Goal: Task Accomplishment & Management: Manage account settings

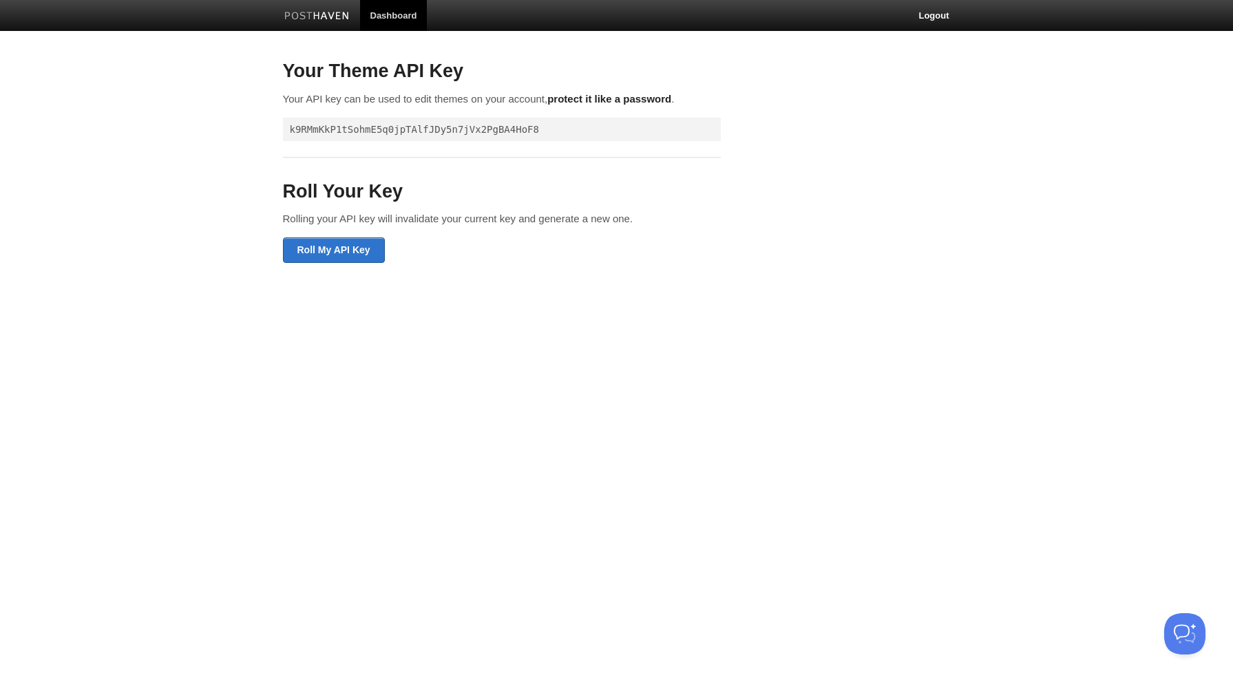
click at [396, 14] on link "Dashboard" at bounding box center [393, 15] width 67 height 31
click at [382, 21] on link "Dashboard" at bounding box center [393, 15] width 67 height 31
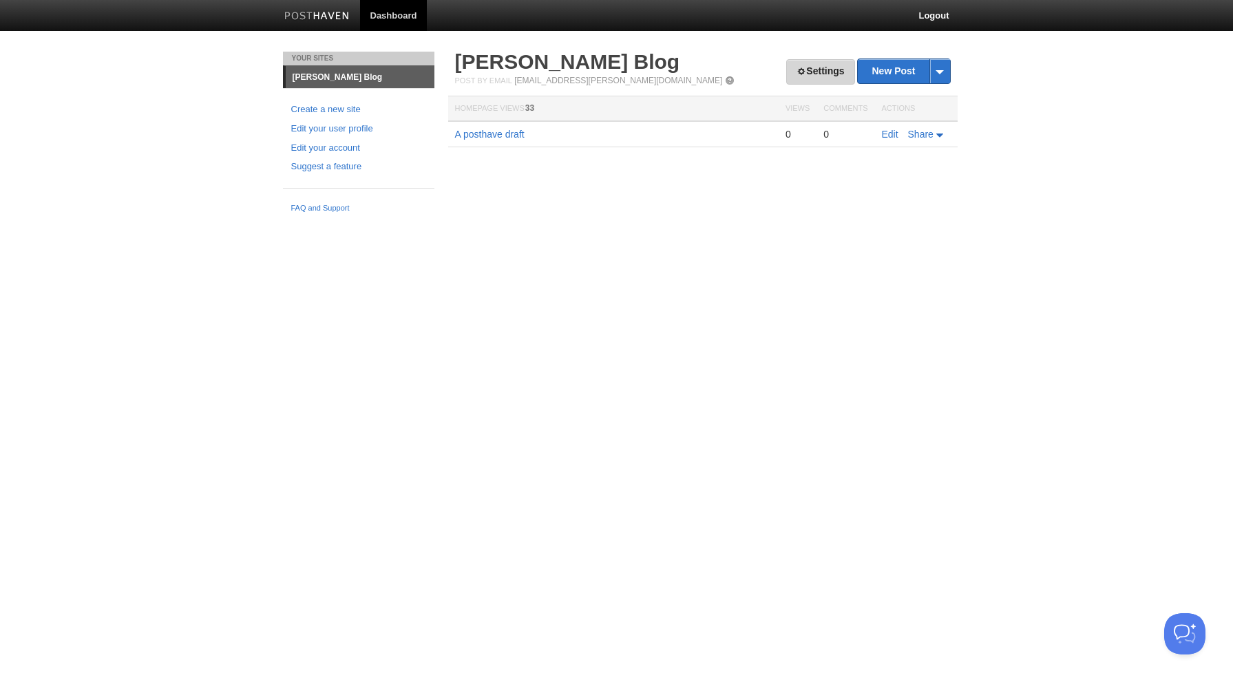
click at [813, 65] on link "Settings" at bounding box center [820, 71] width 68 height 25
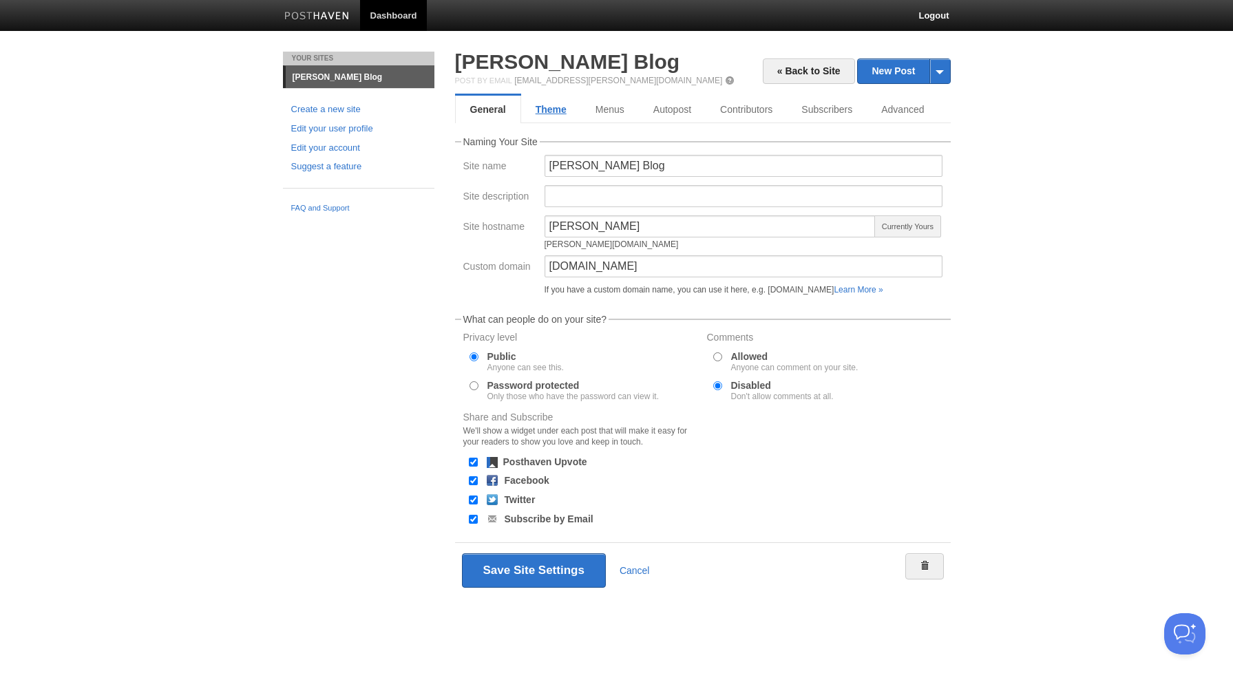
click at [546, 100] on link "Theme" at bounding box center [551, 110] width 60 height 28
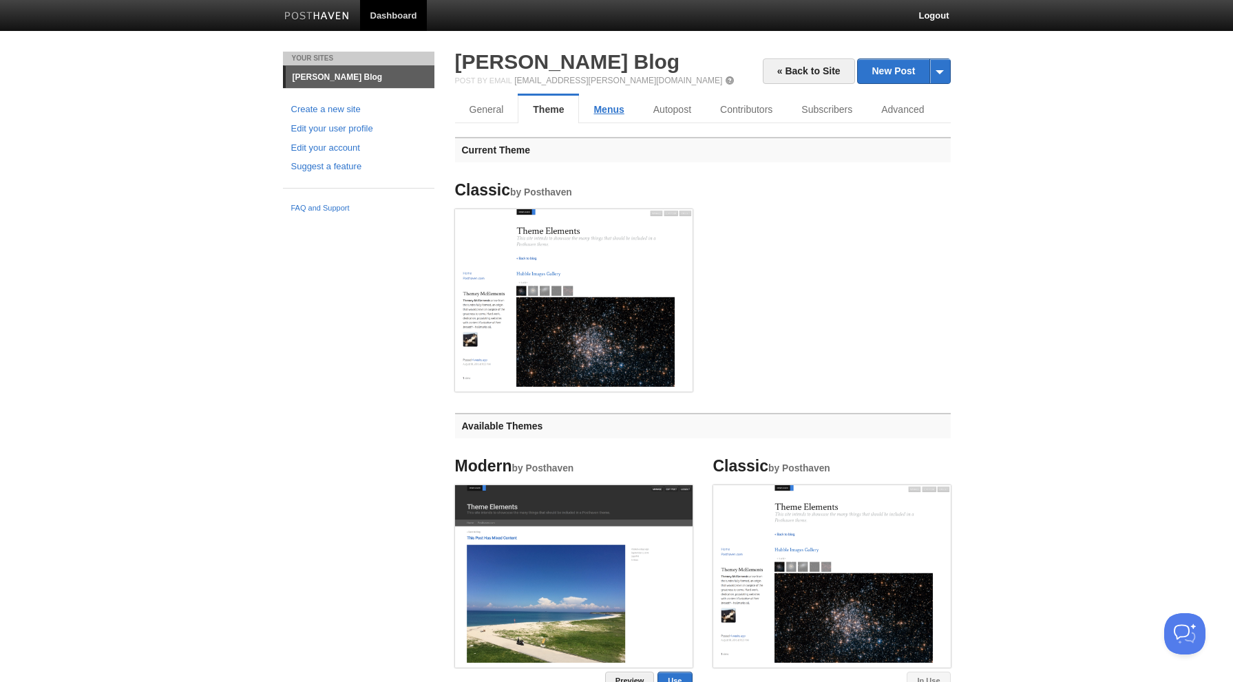
click at [616, 104] on link "Menus" at bounding box center [608, 110] width 59 height 28
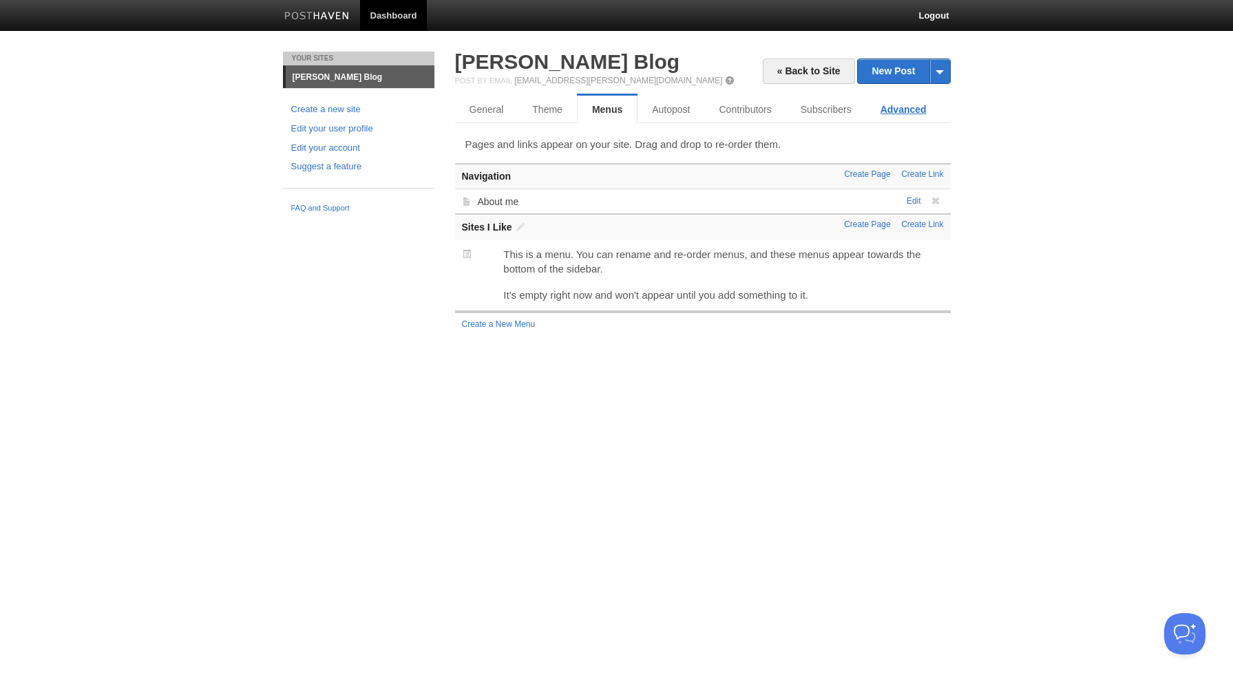
click at [903, 110] on link "Advanced" at bounding box center [903, 110] width 75 height 28
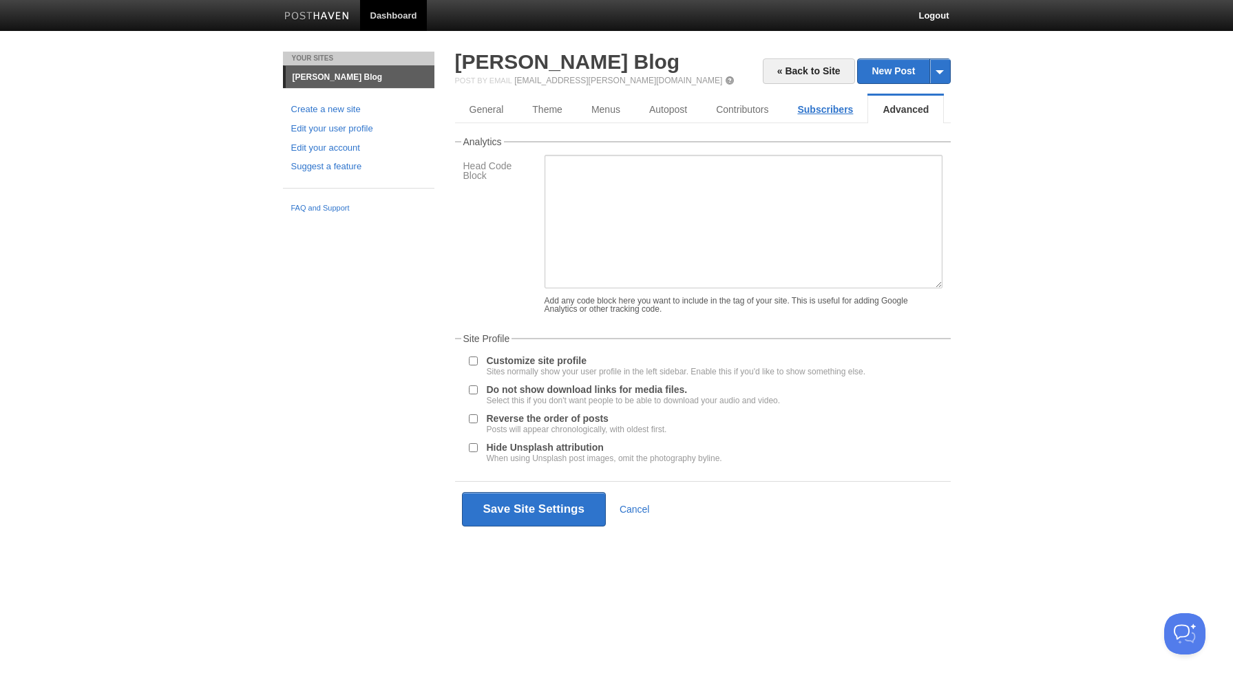
click at [845, 107] on link "Subscribers" at bounding box center [825, 110] width 85 height 28
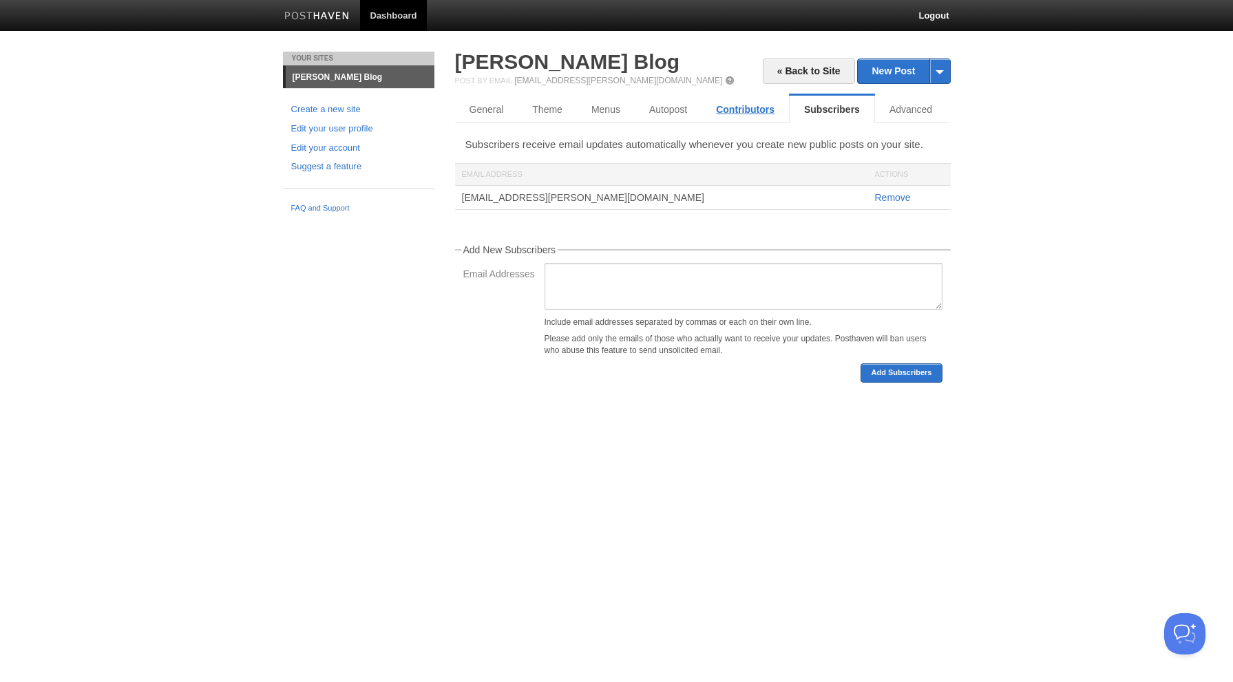
click at [742, 105] on link "Contributors" at bounding box center [744, 110] width 87 height 28
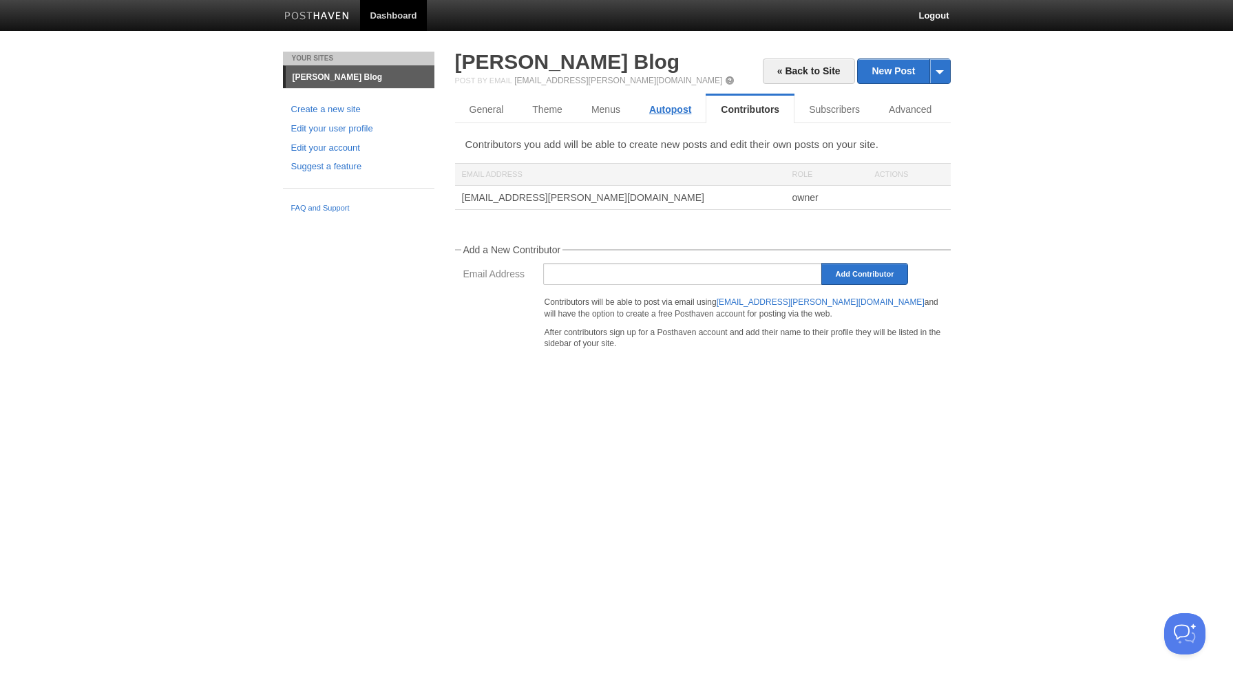
click at [662, 107] on link "Autopost" at bounding box center [670, 110] width 71 height 28
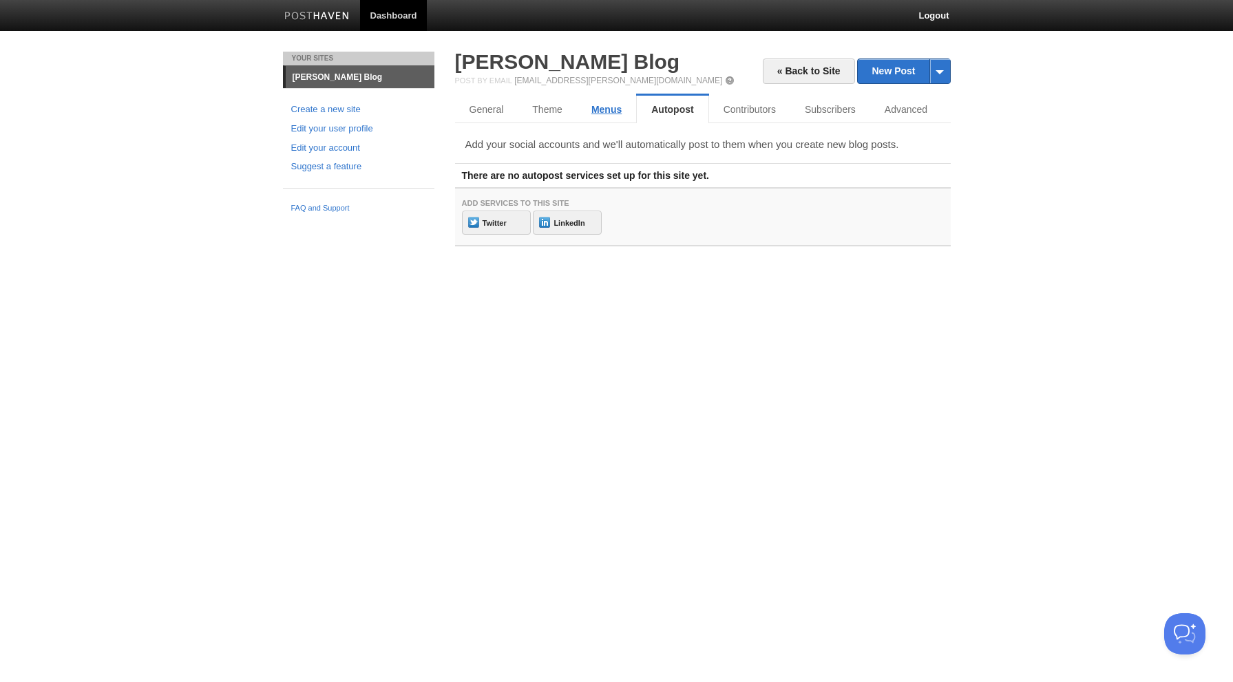
click at [599, 109] on link "Menus" at bounding box center [606, 110] width 59 height 28
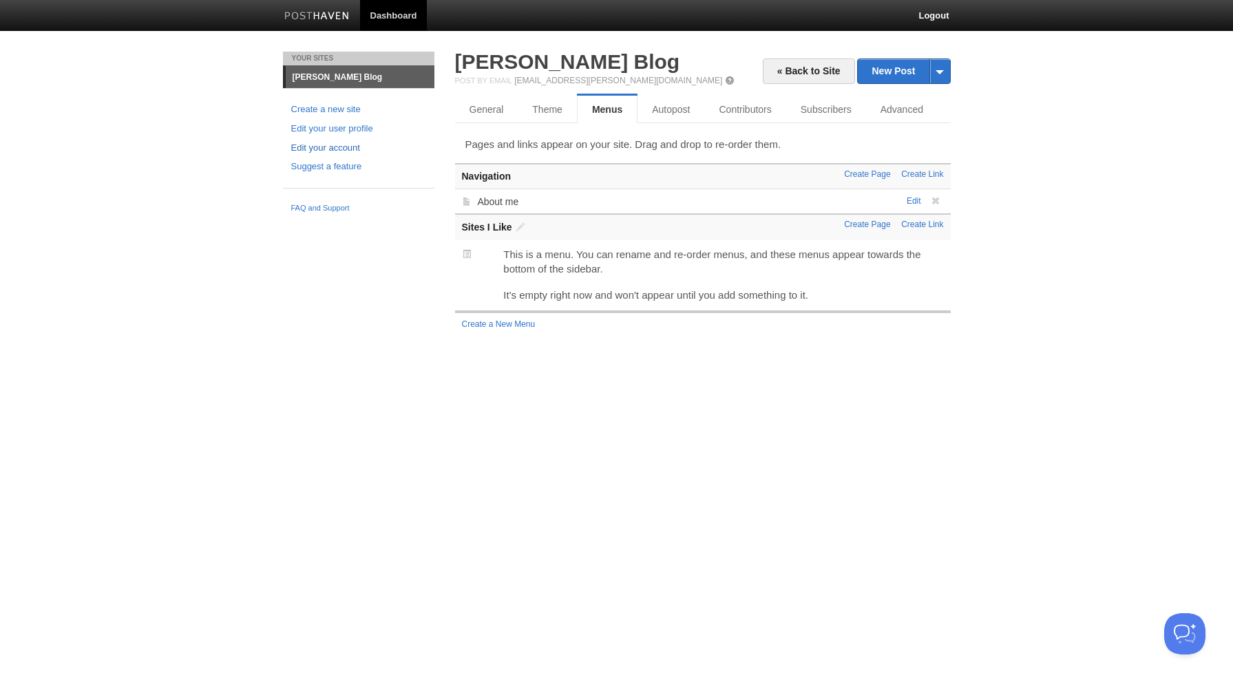
click at [329, 144] on link "Edit your account" at bounding box center [358, 148] width 135 height 14
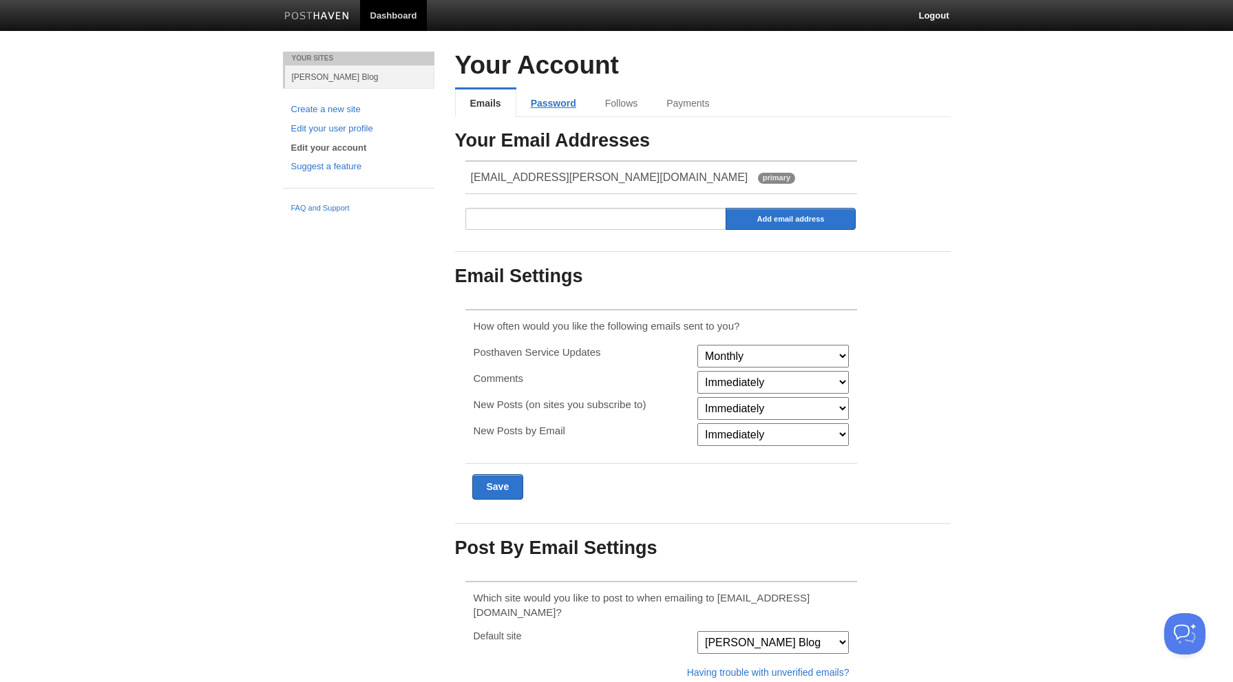
click at [526, 98] on link "Password" at bounding box center [553, 103] width 74 height 28
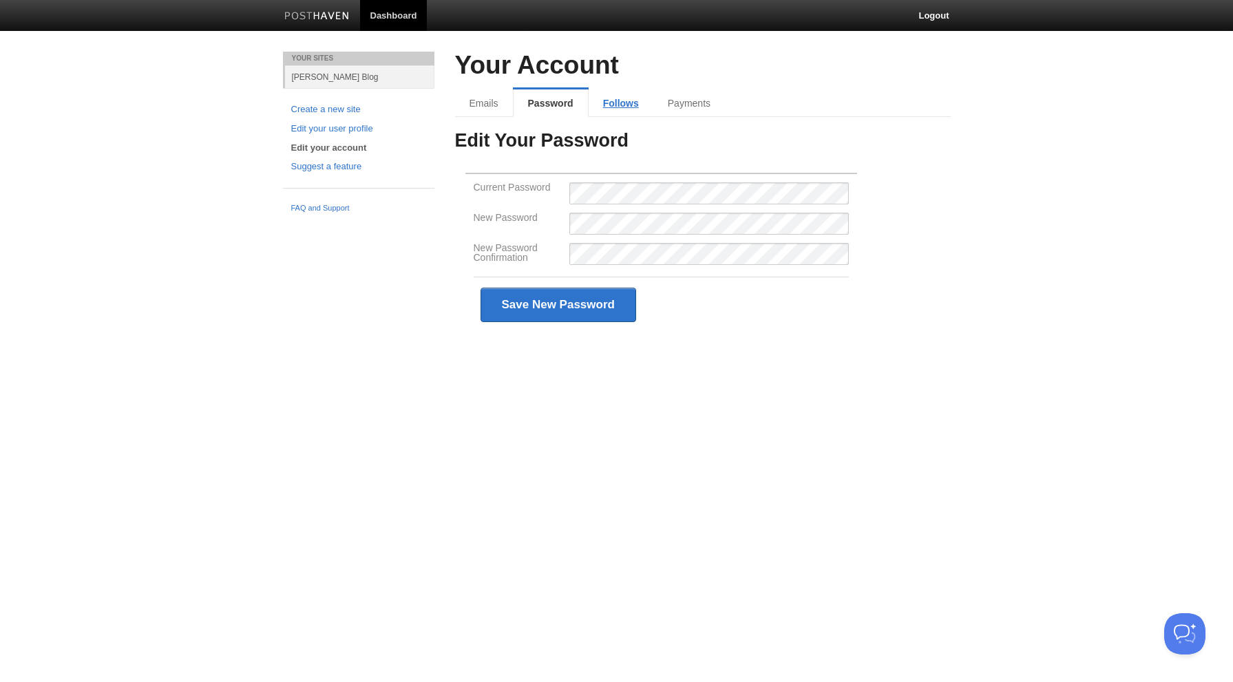
click at [601, 99] on link "Follows" at bounding box center [621, 103] width 65 height 28
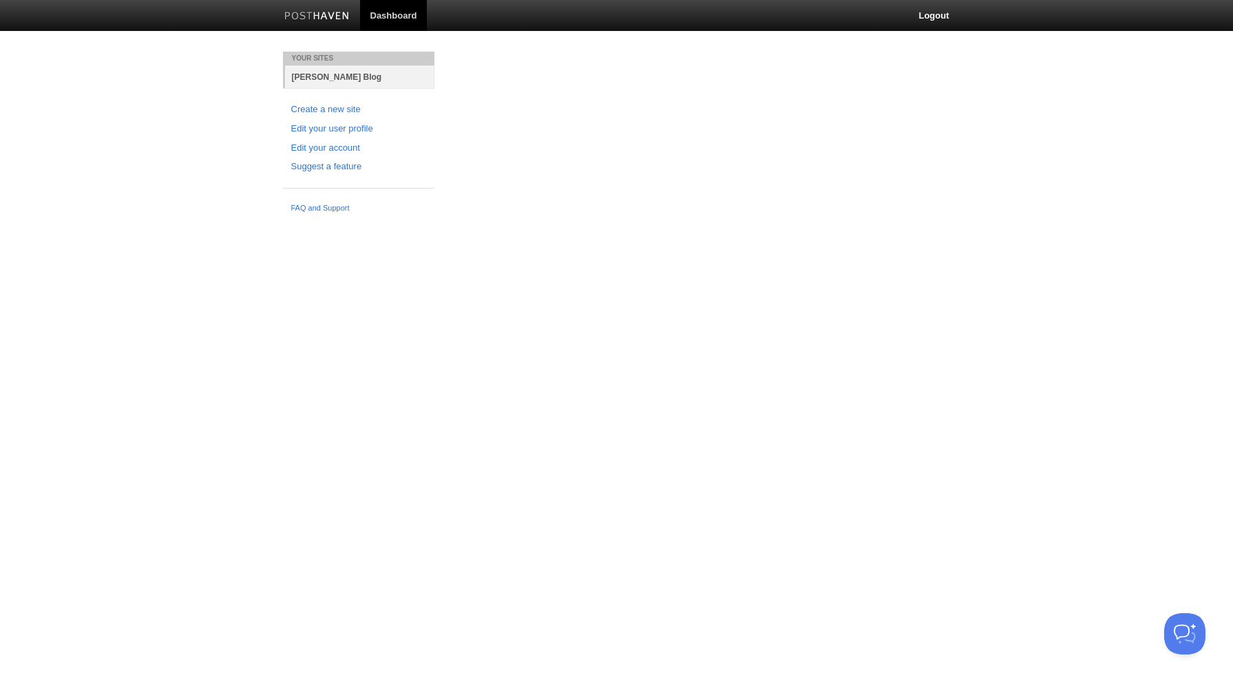
click at [348, 75] on link "Suprith Reddy Blog" at bounding box center [359, 76] width 149 height 23
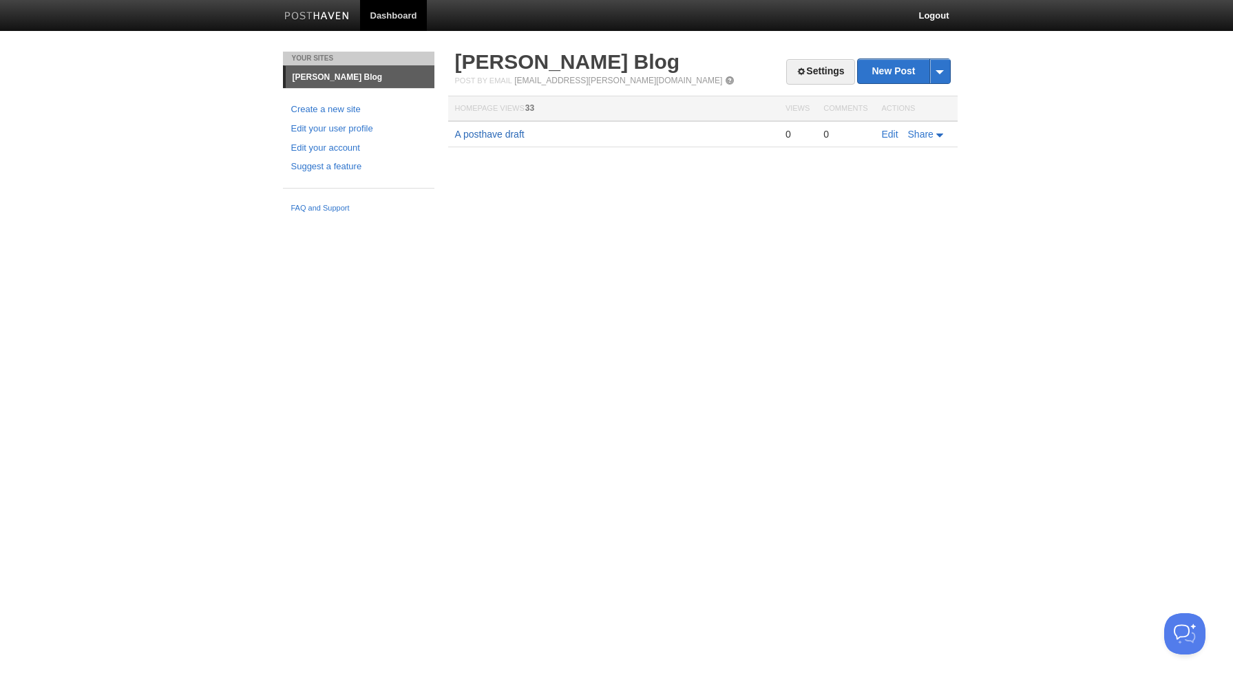
click at [509, 133] on link "A posthave draft" at bounding box center [490, 134] width 70 height 11
click at [825, 76] on link "Settings" at bounding box center [820, 71] width 68 height 25
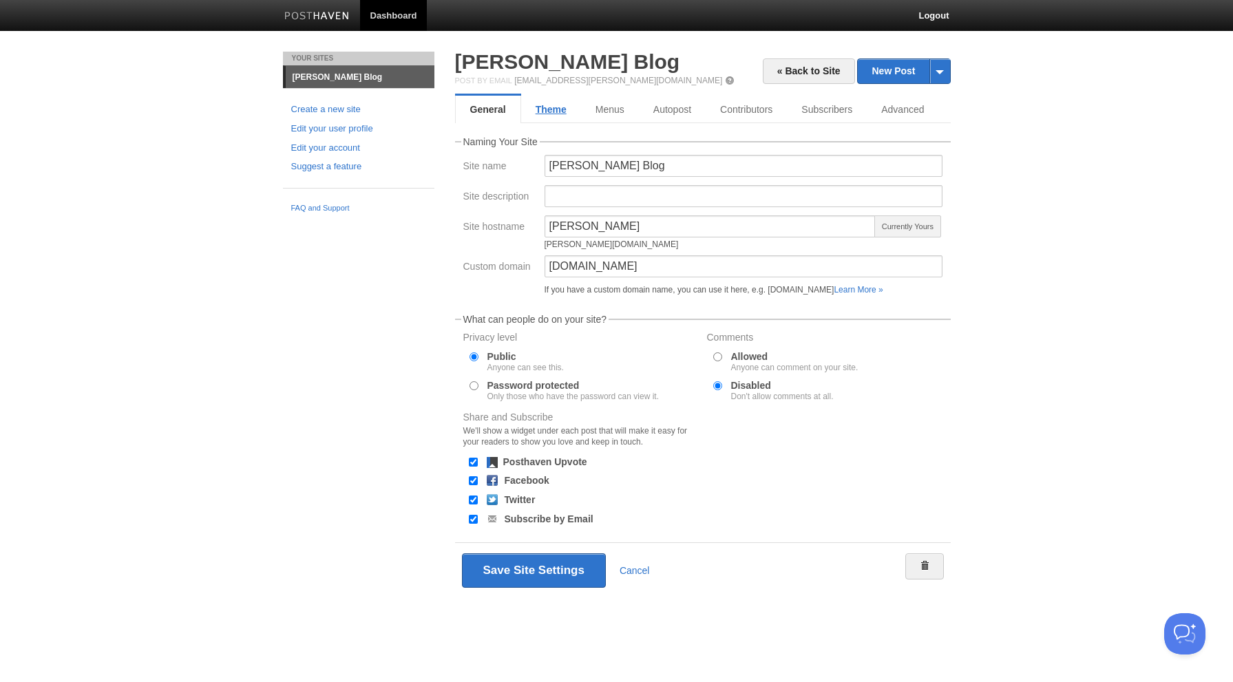
click at [533, 107] on link "Theme" at bounding box center [551, 110] width 60 height 28
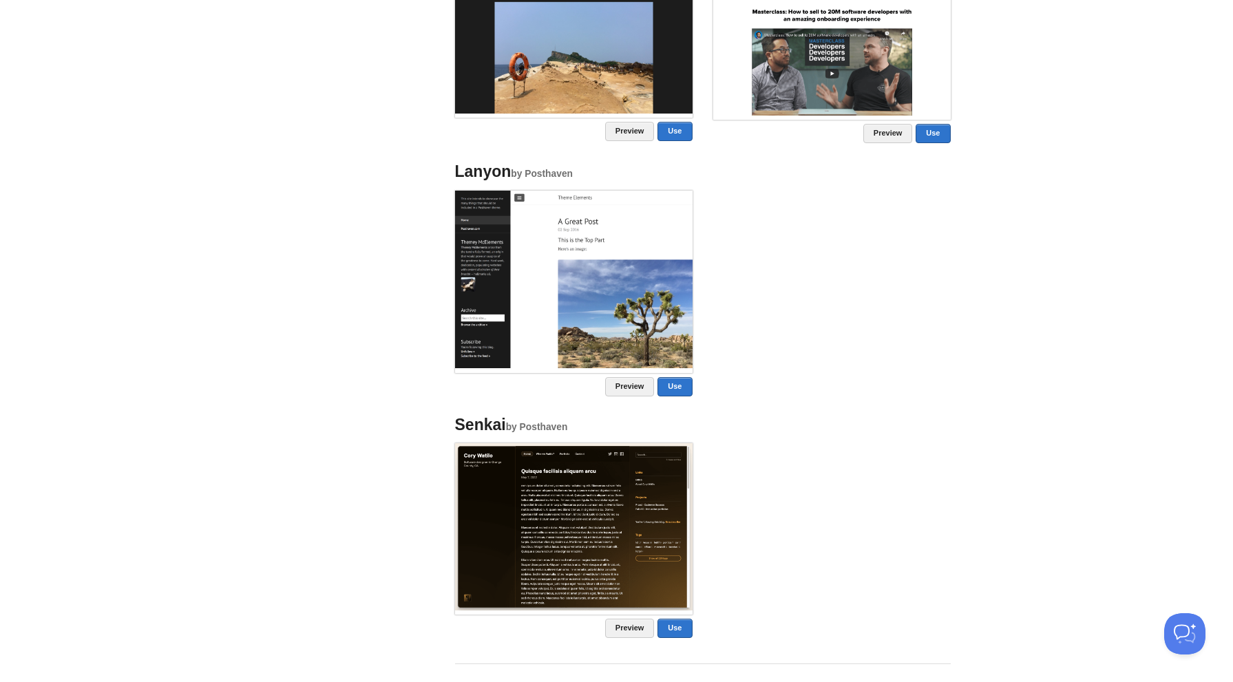
scroll to position [853, 0]
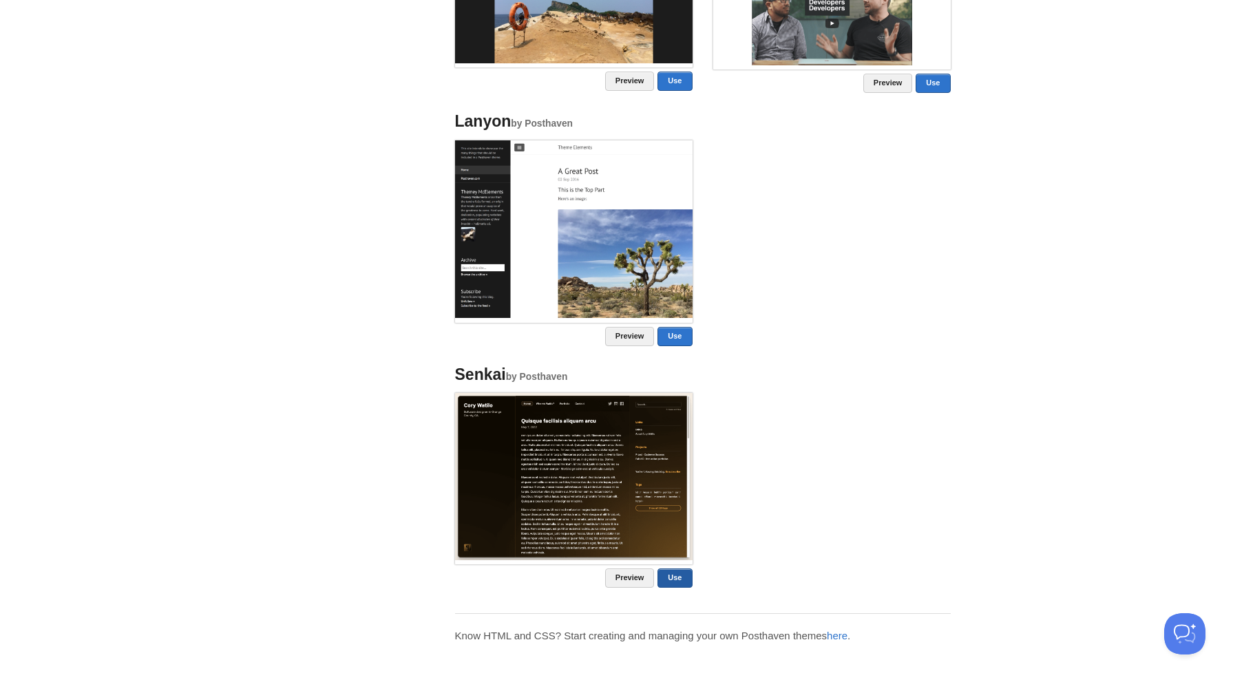
click at [673, 580] on link "Use" at bounding box center [674, 578] width 34 height 19
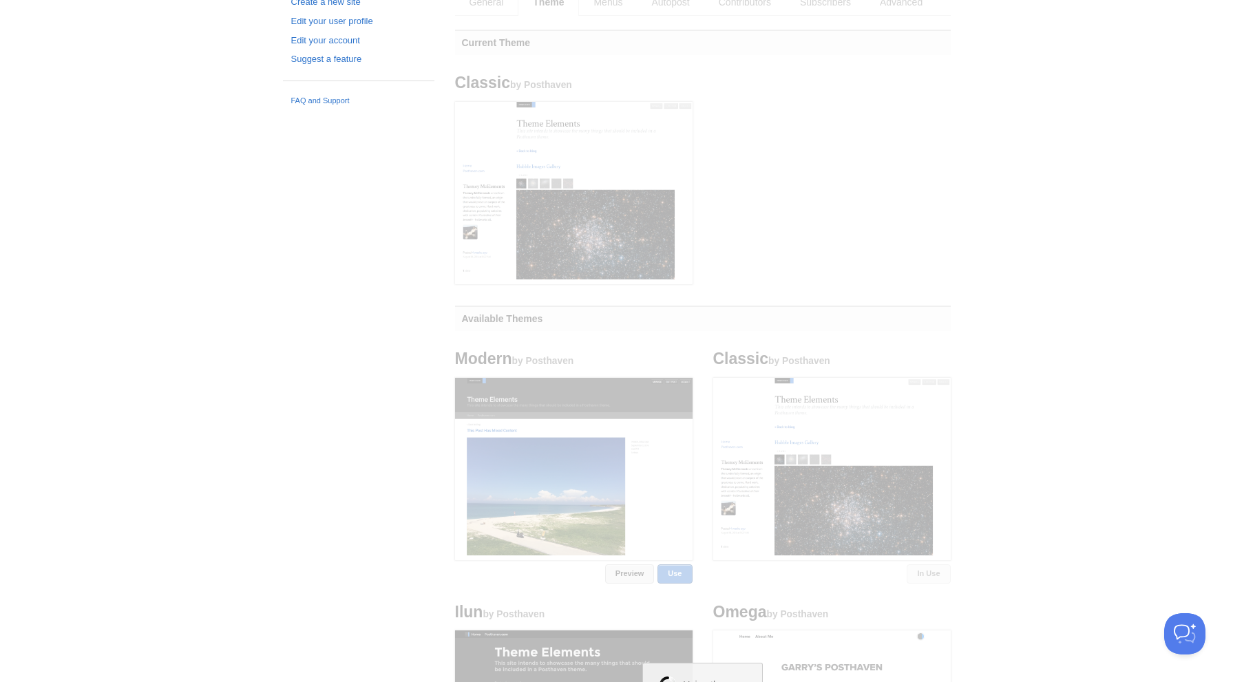
scroll to position [0, 0]
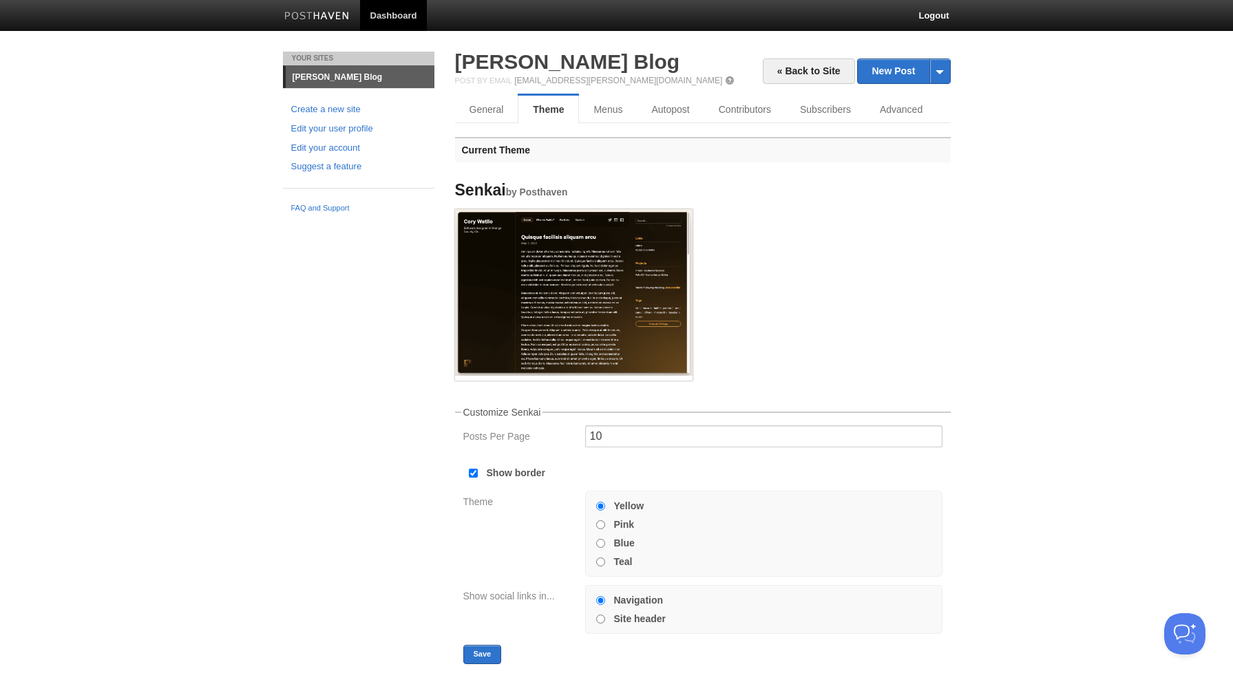
click at [330, 81] on link "Suprith Reddy Blog" at bounding box center [360, 77] width 149 height 22
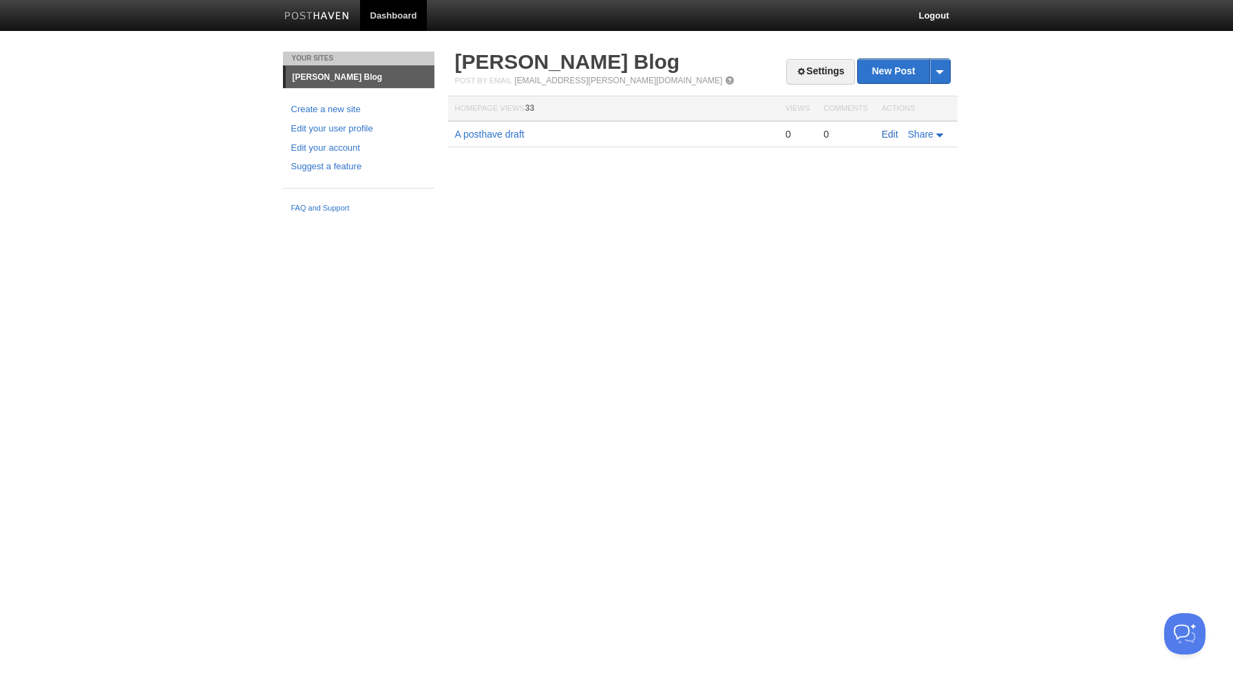
click at [885, 133] on link "Edit" at bounding box center [890, 134] width 17 height 11
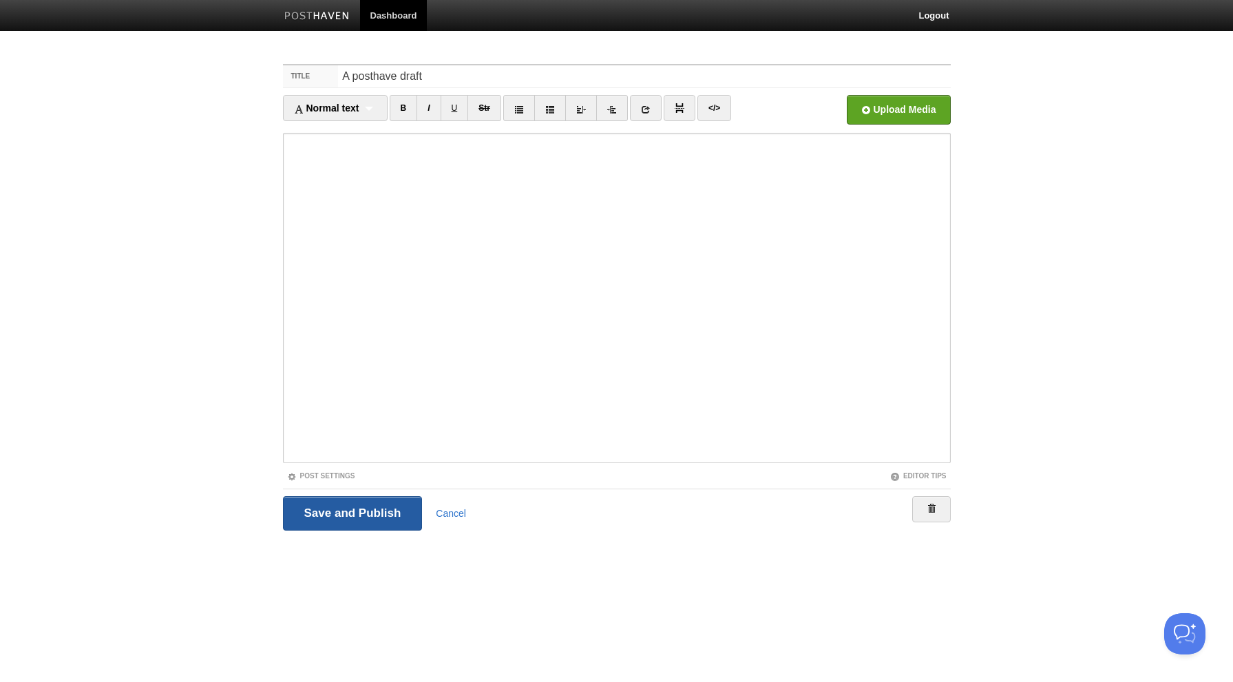
click at [335, 507] on input "Save and Publish" at bounding box center [353, 513] width 140 height 34
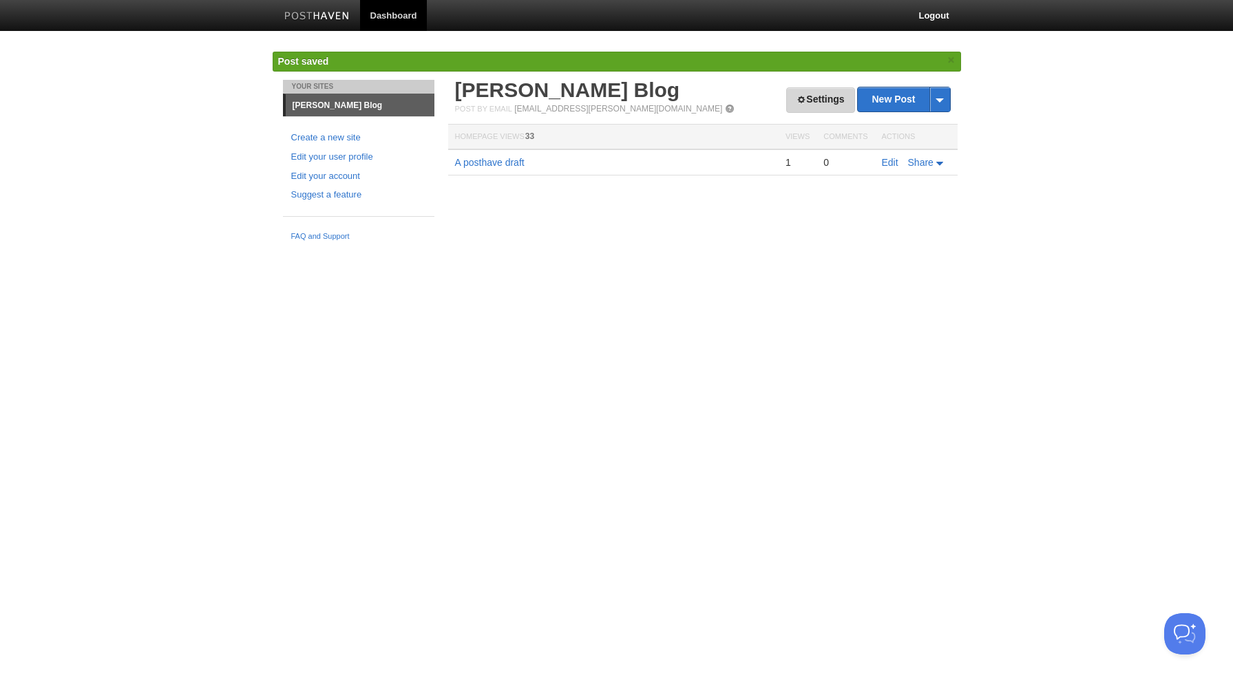
click at [815, 93] on link "Settings" at bounding box center [820, 99] width 68 height 25
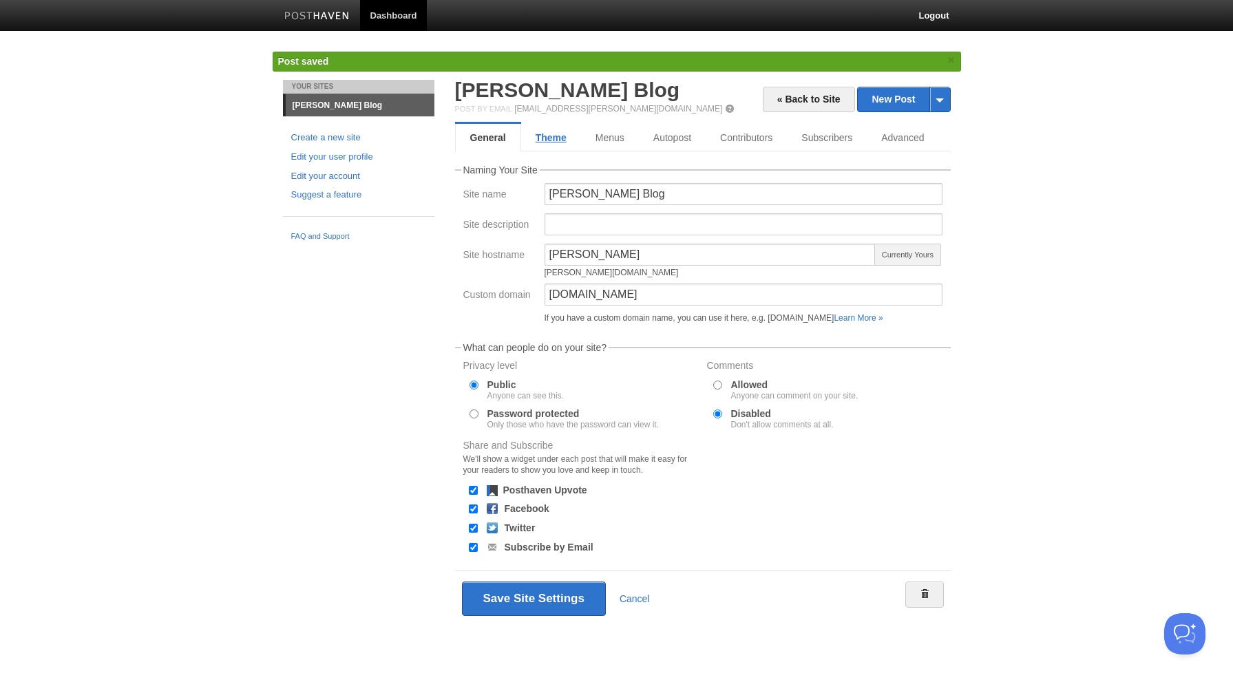
click at [569, 136] on link "Theme" at bounding box center [551, 138] width 60 height 28
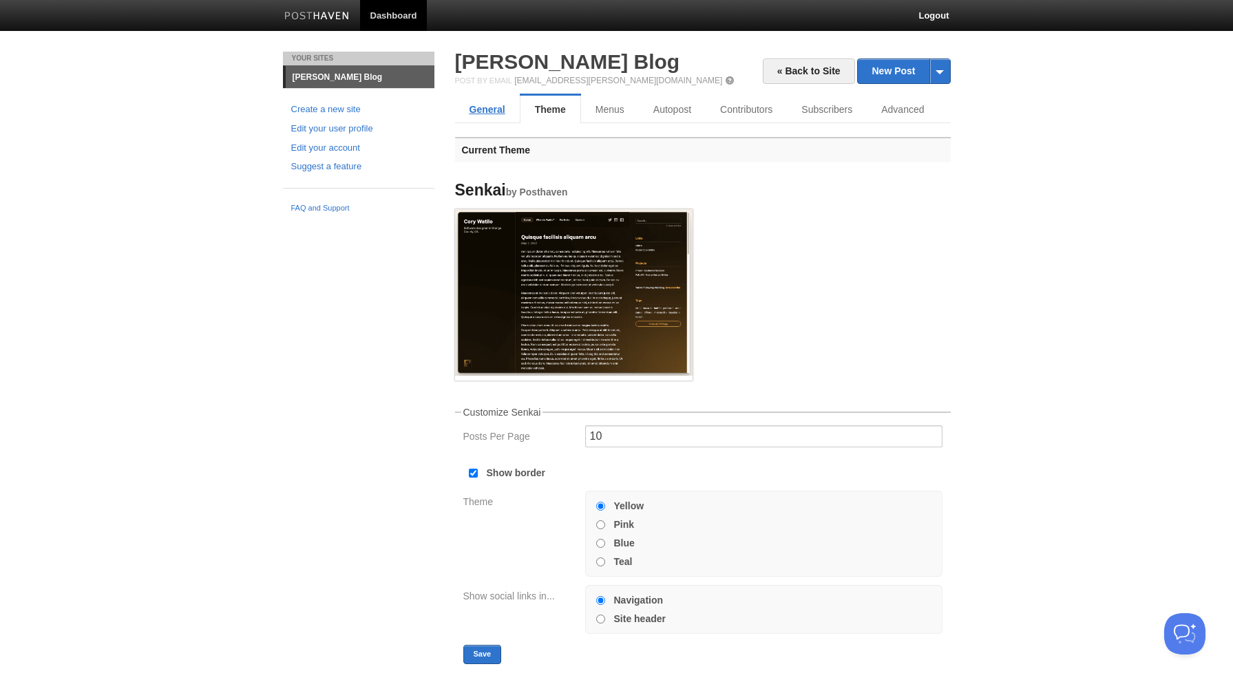
click at [478, 96] on link "General" at bounding box center [487, 110] width 65 height 28
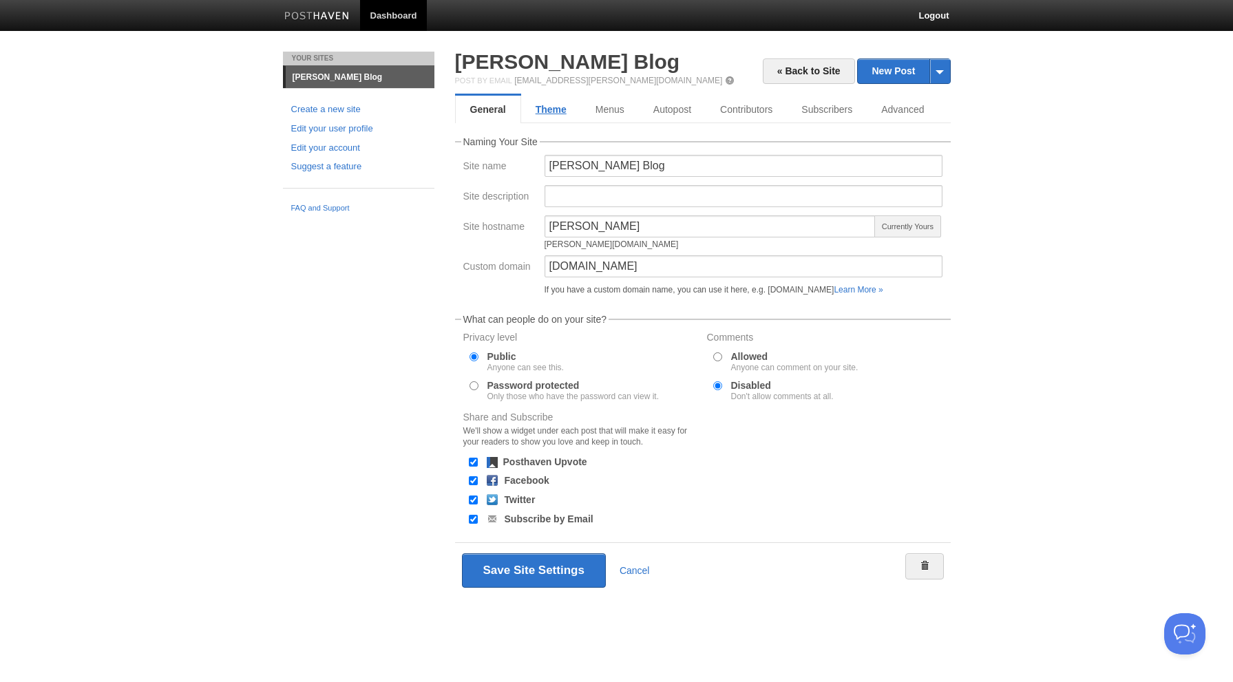
click at [531, 98] on link "Theme" at bounding box center [551, 110] width 60 height 28
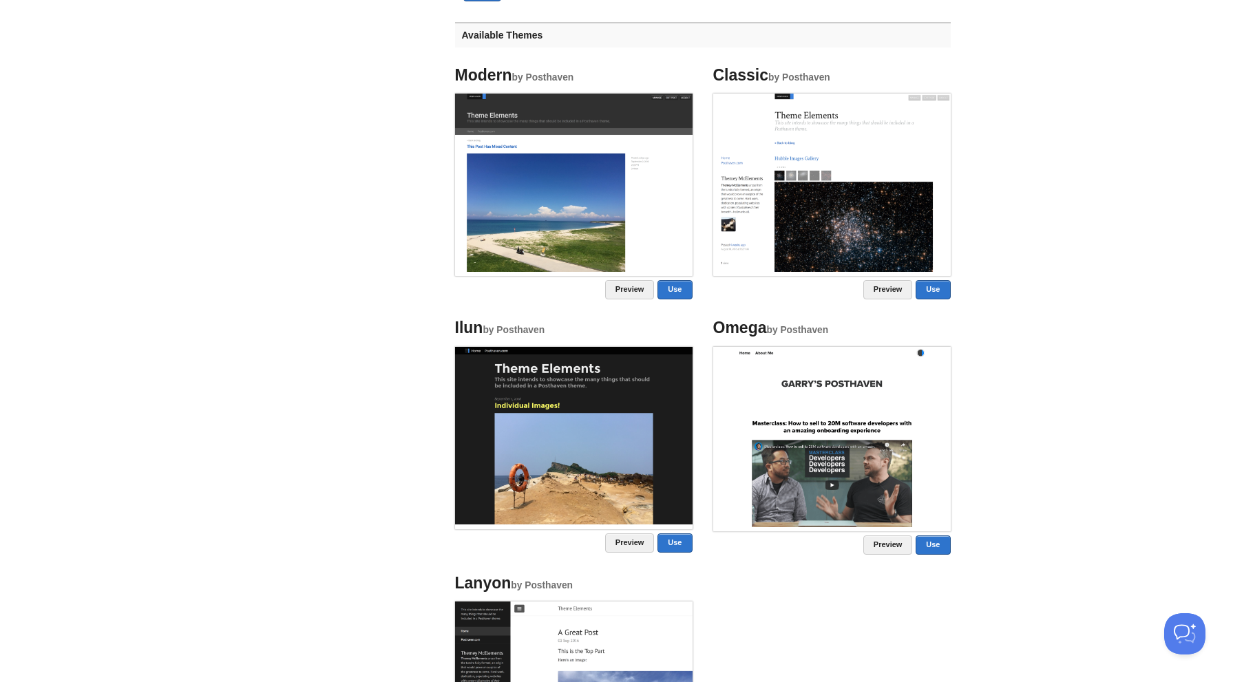
scroll to position [653, 0]
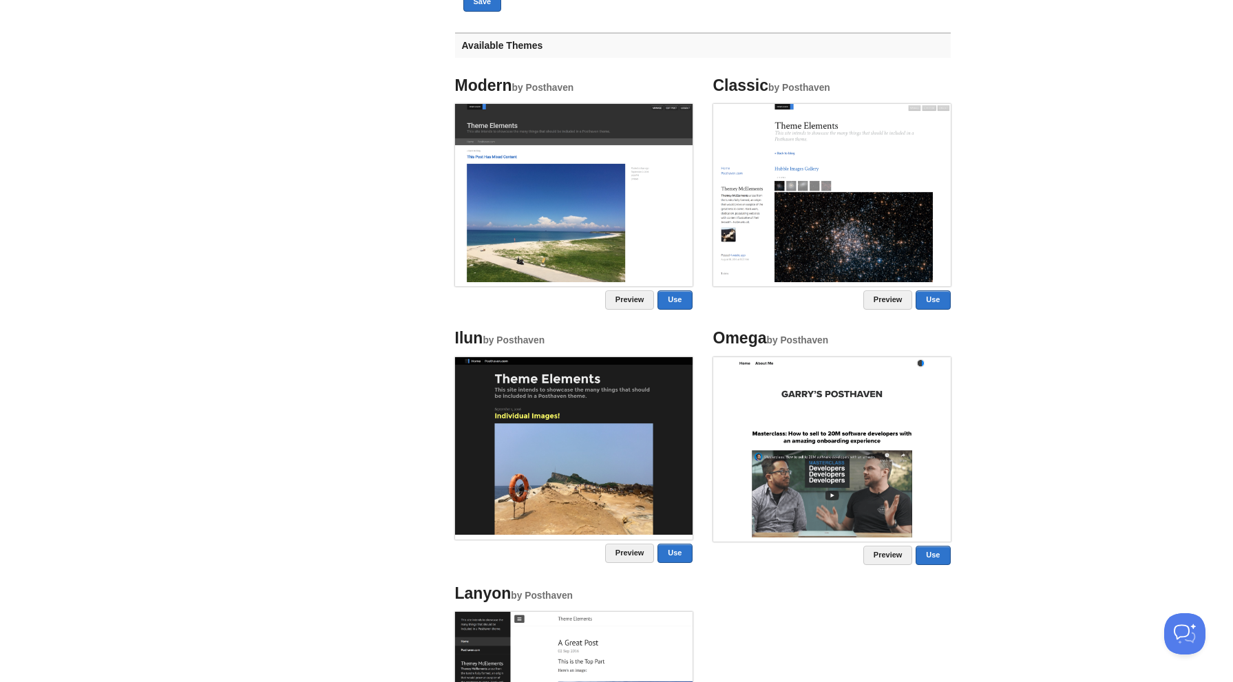
click at [951, 301] on li "Classic by Posthaven Preview Use" at bounding box center [832, 193] width 258 height 253
click at [939, 301] on link "Use" at bounding box center [933, 299] width 34 height 19
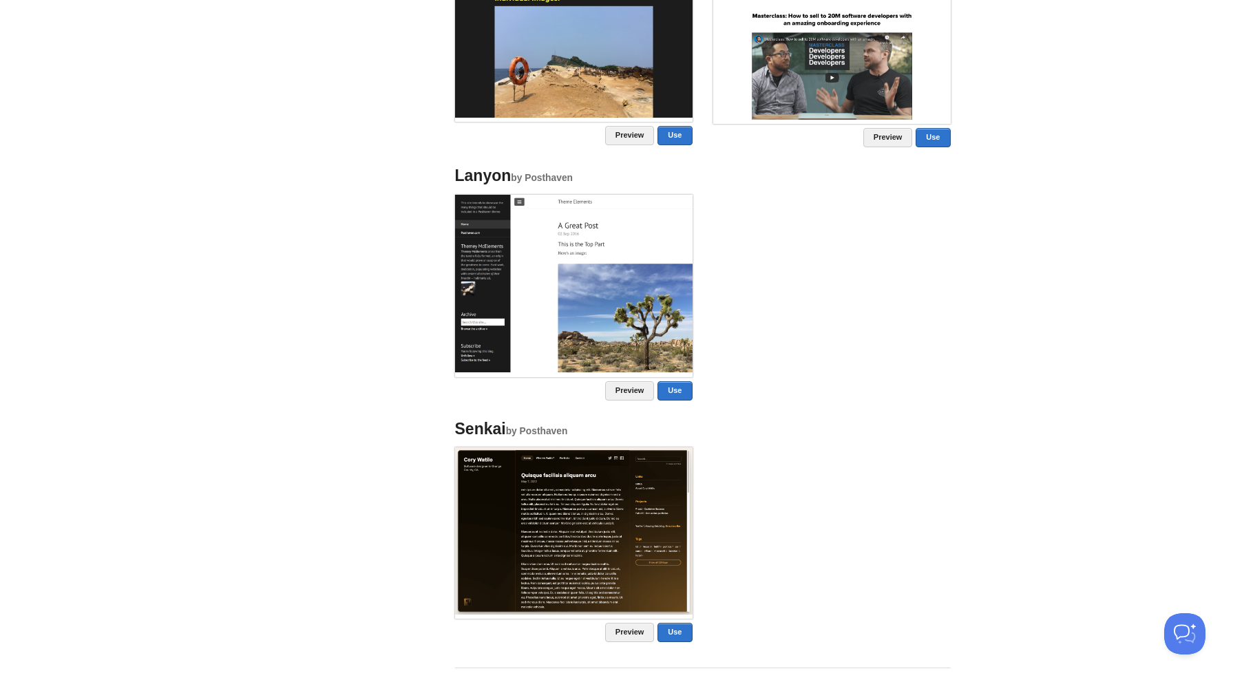
scroll to position [742, 0]
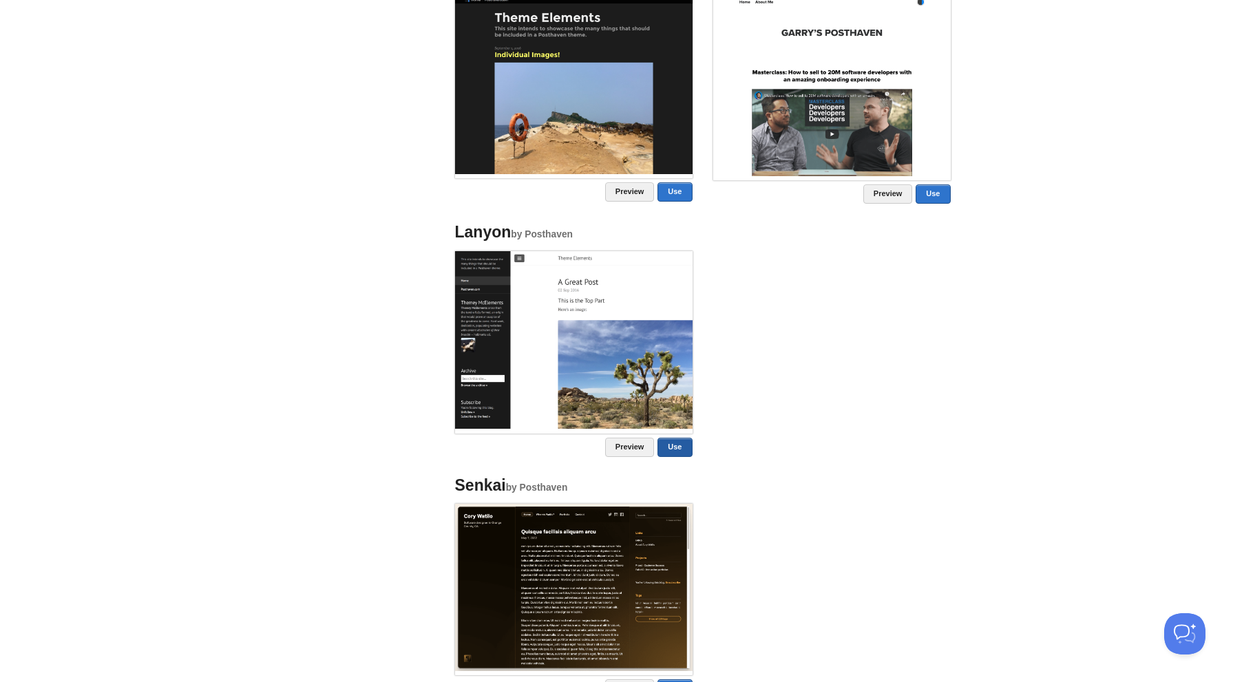
click at [677, 449] on link "Use" at bounding box center [674, 447] width 34 height 19
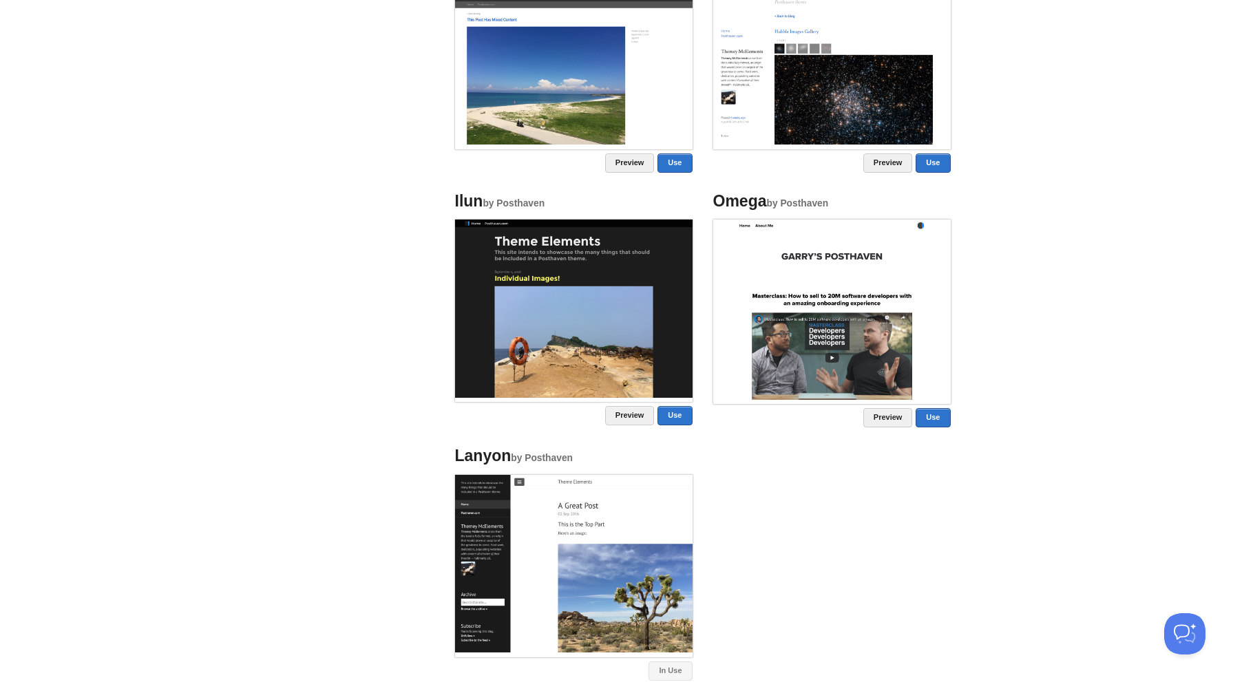
scroll to position [870, 0]
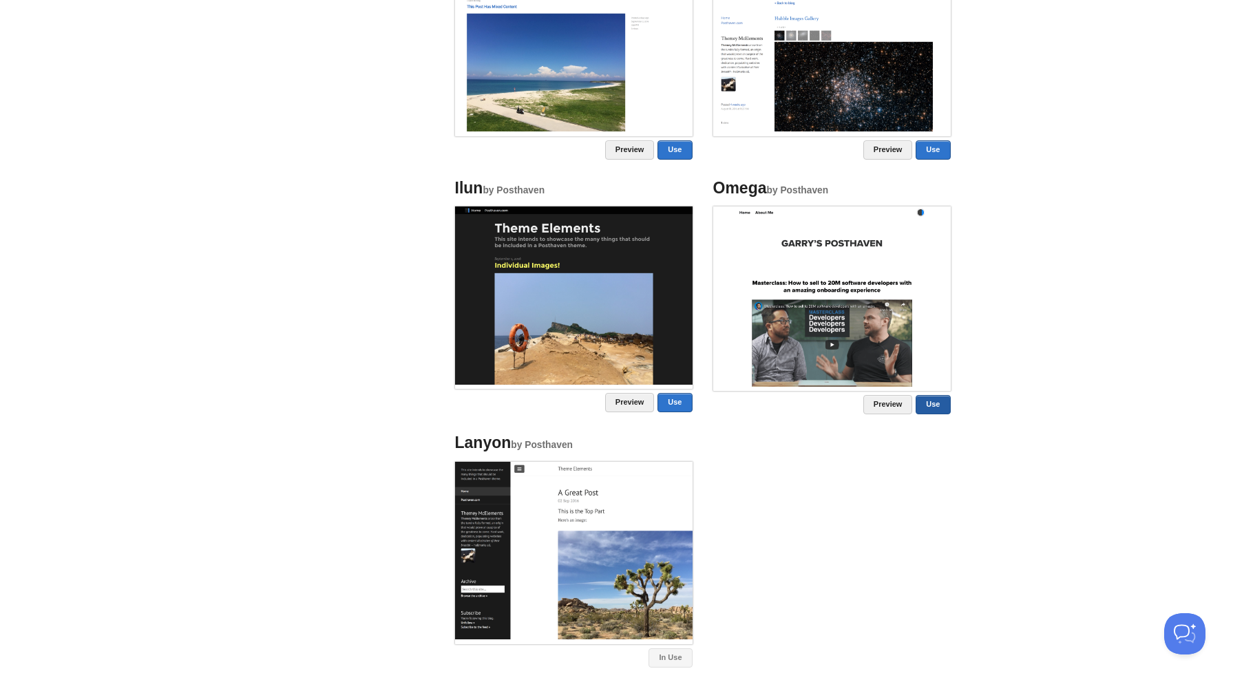
click at [934, 403] on link "Use" at bounding box center [933, 404] width 34 height 19
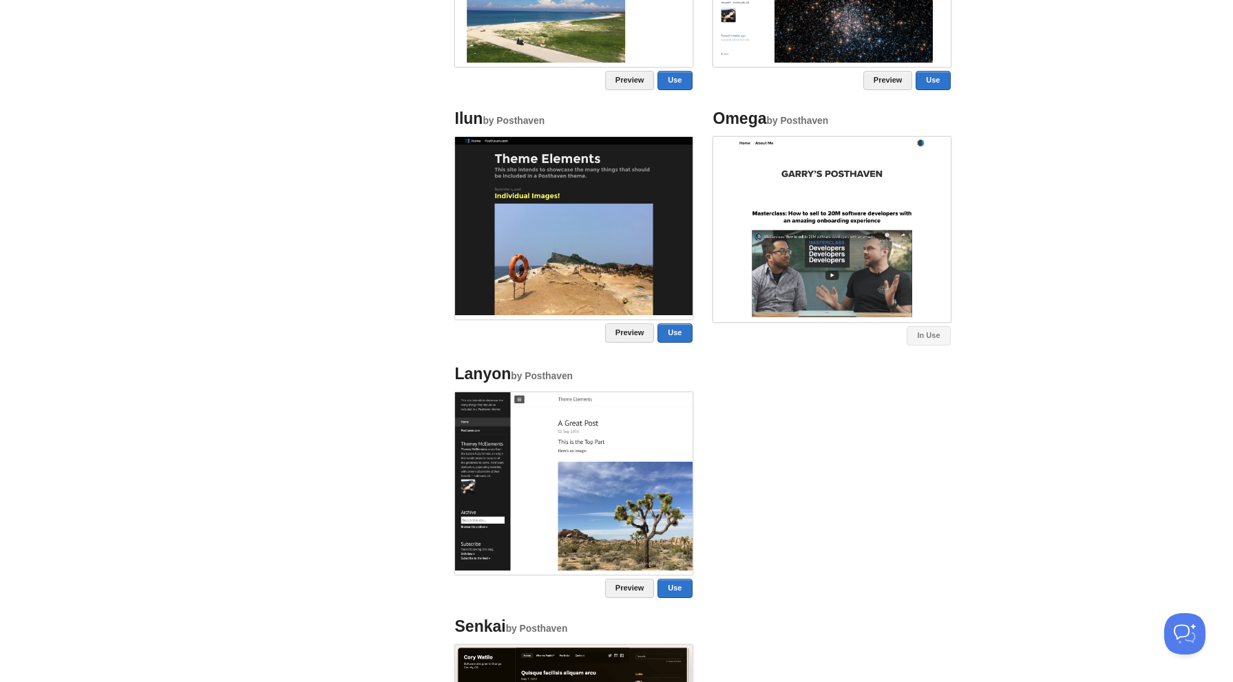
scroll to position [137, 0]
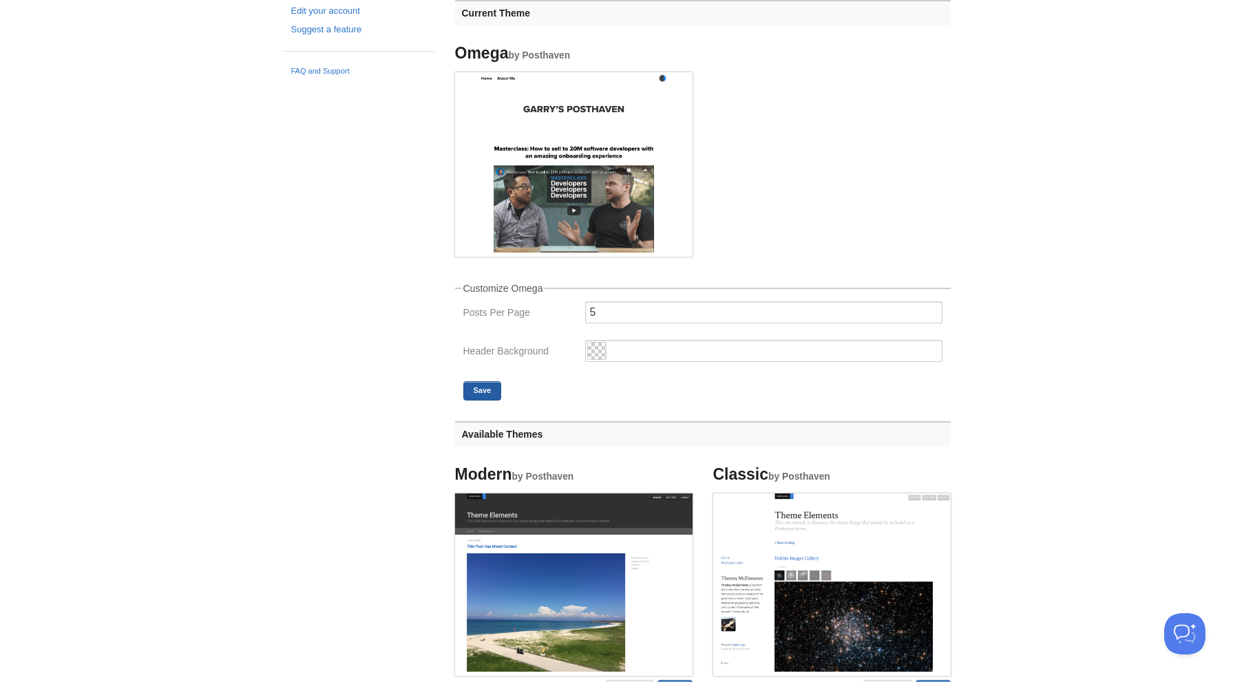
click at [479, 398] on button "Save" at bounding box center [482, 390] width 39 height 19
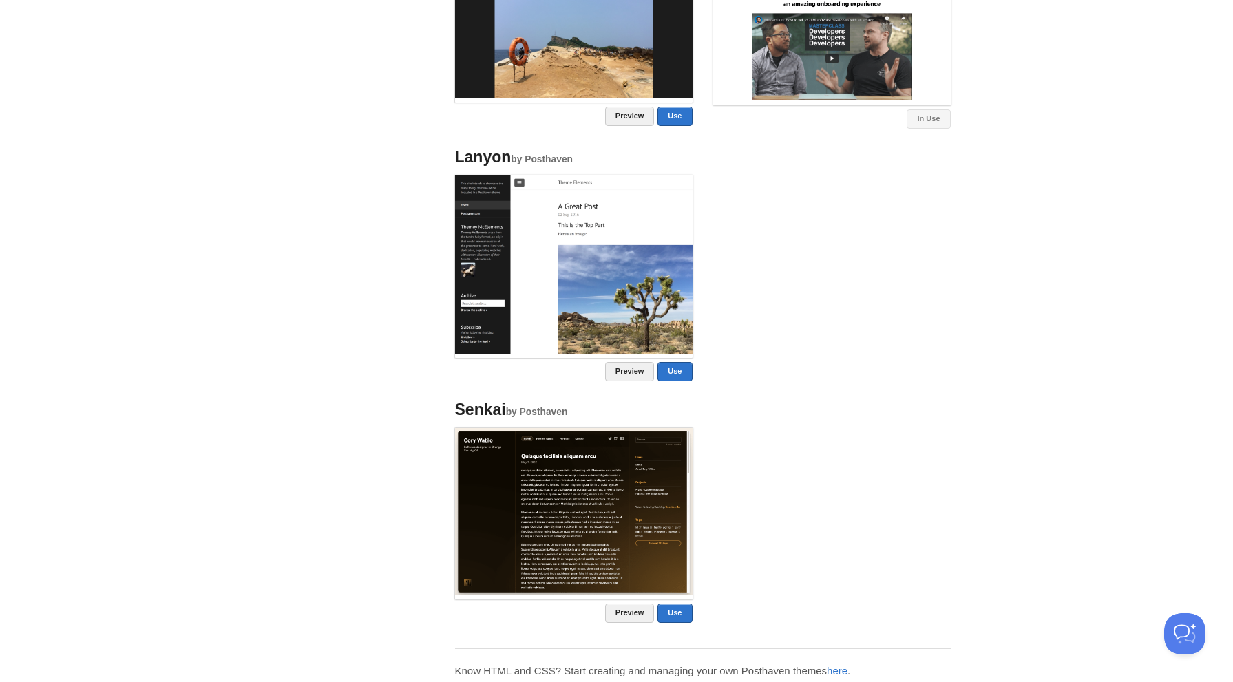
scroll to position [998, 0]
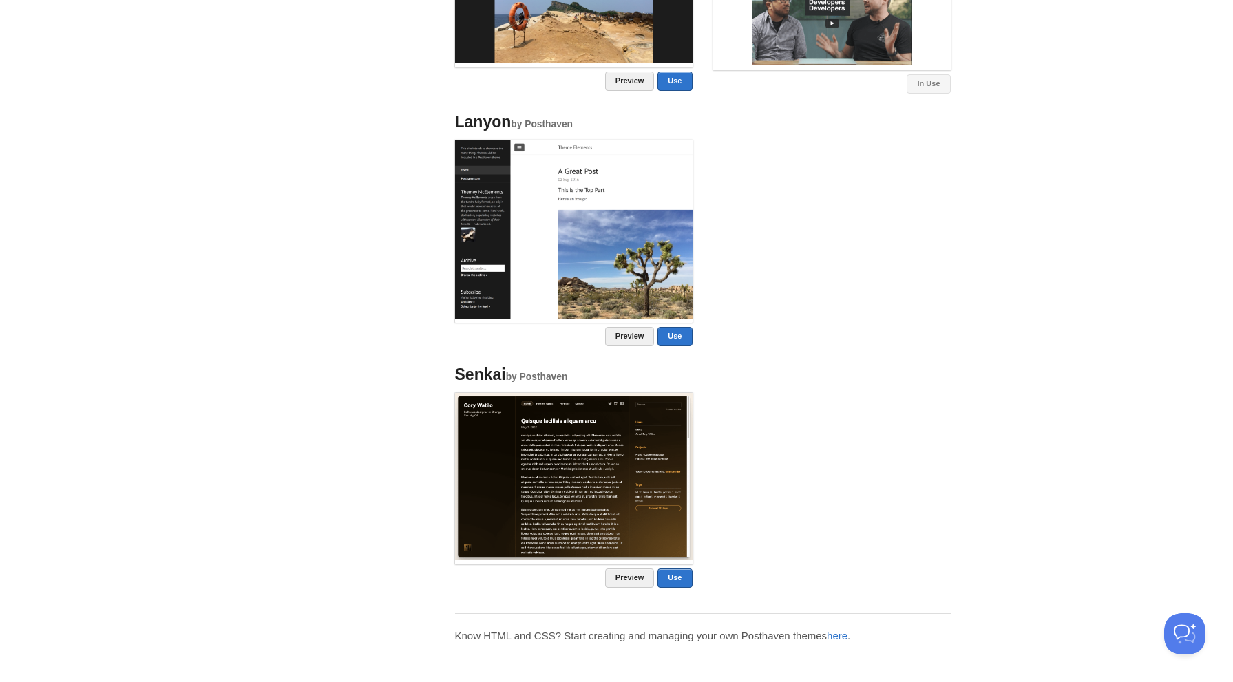
click at [645, 489] on img at bounding box center [573, 476] width 237 height 167
click at [677, 576] on link "Use" at bounding box center [674, 578] width 34 height 19
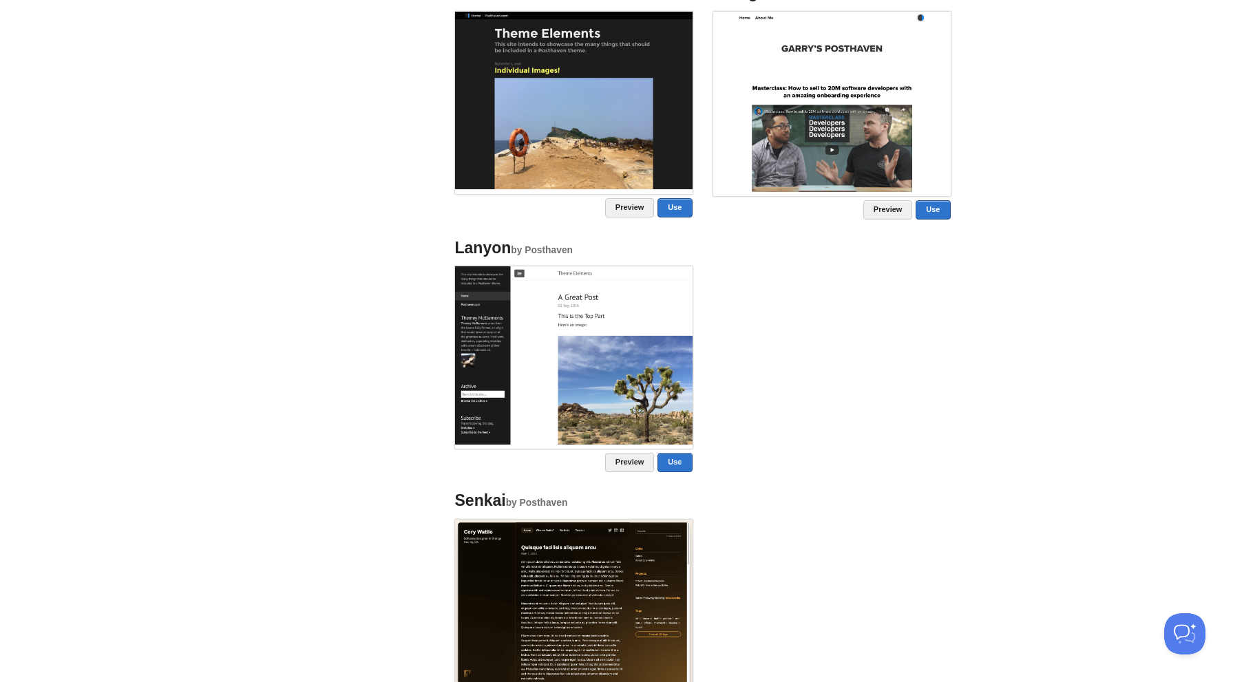
scroll to position [137, 0]
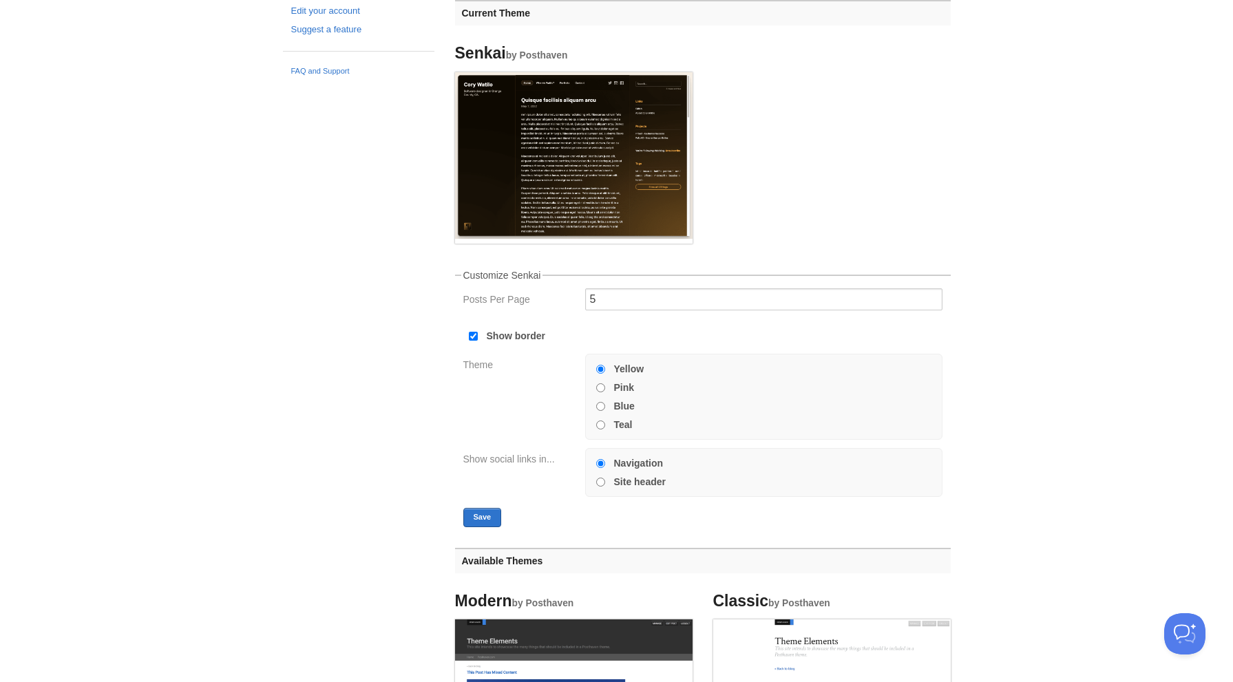
click at [622, 405] on label "Blue" at bounding box center [624, 406] width 21 height 10
click at [605, 405] on input "Blue" at bounding box center [600, 406] width 9 height 9
radio input "true"
click at [605, 483] on div at bounding box center [600, 482] width 14 height 12
click at [601, 483] on input "Site header" at bounding box center [600, 482] width 9 height 9
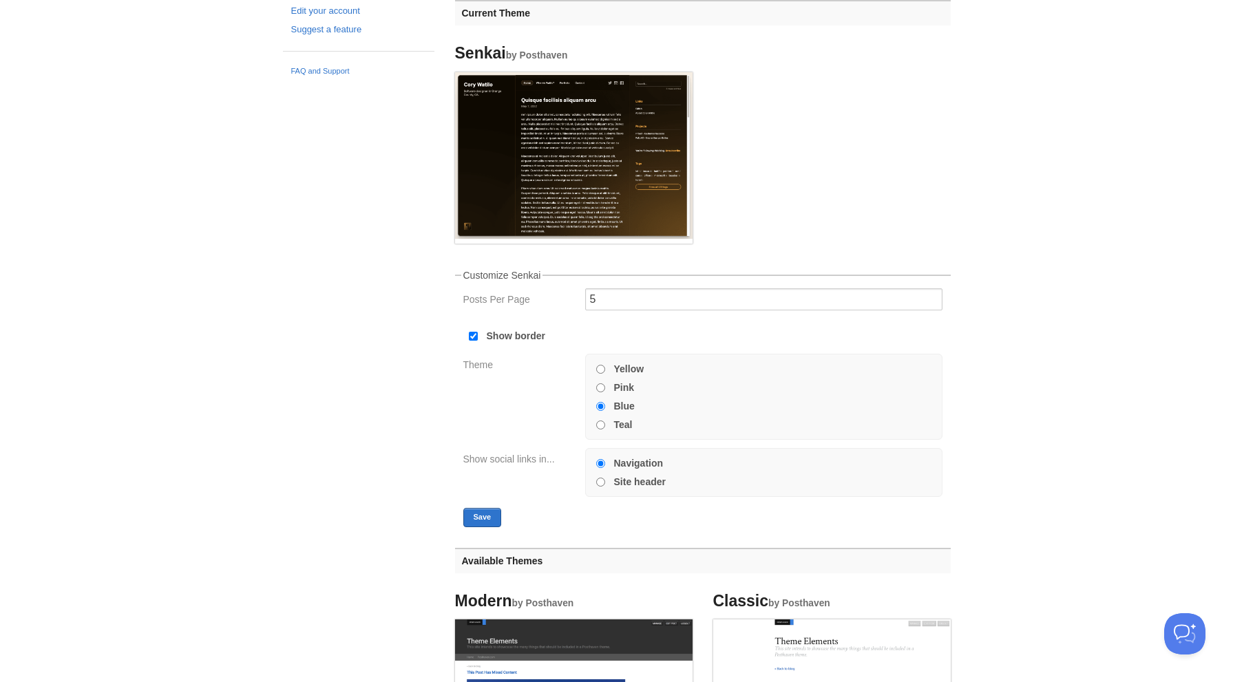
radio input "true"
click at [486, 524] on button "Save" at bounding box center [482, 517] width 39 height 19
click at [601, 465] on input "Navigation" at bounding box center [600, 463] width 9 height 9
radio input "true"
click at [483, 518] on button "Save" at bounding box center [482, 517] width 39 height 19
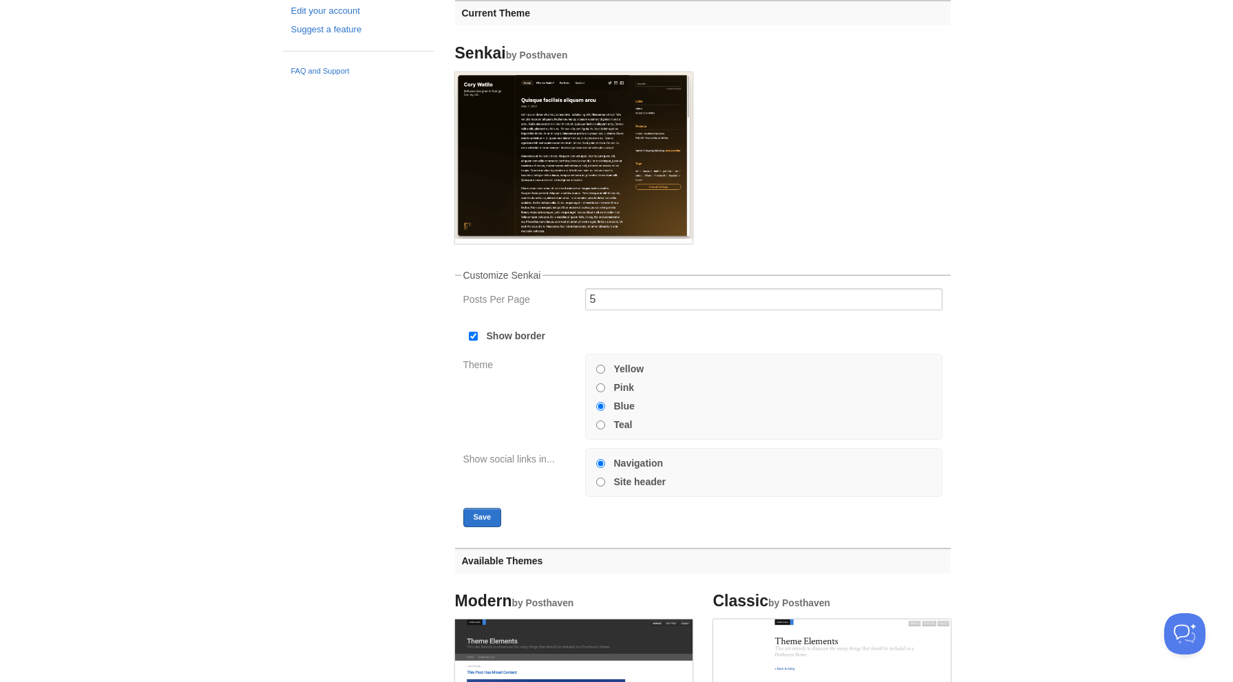
click at [602, 484] on input "Site header" at bounding box center [600, 482] width 9 height 9
radio input "true"
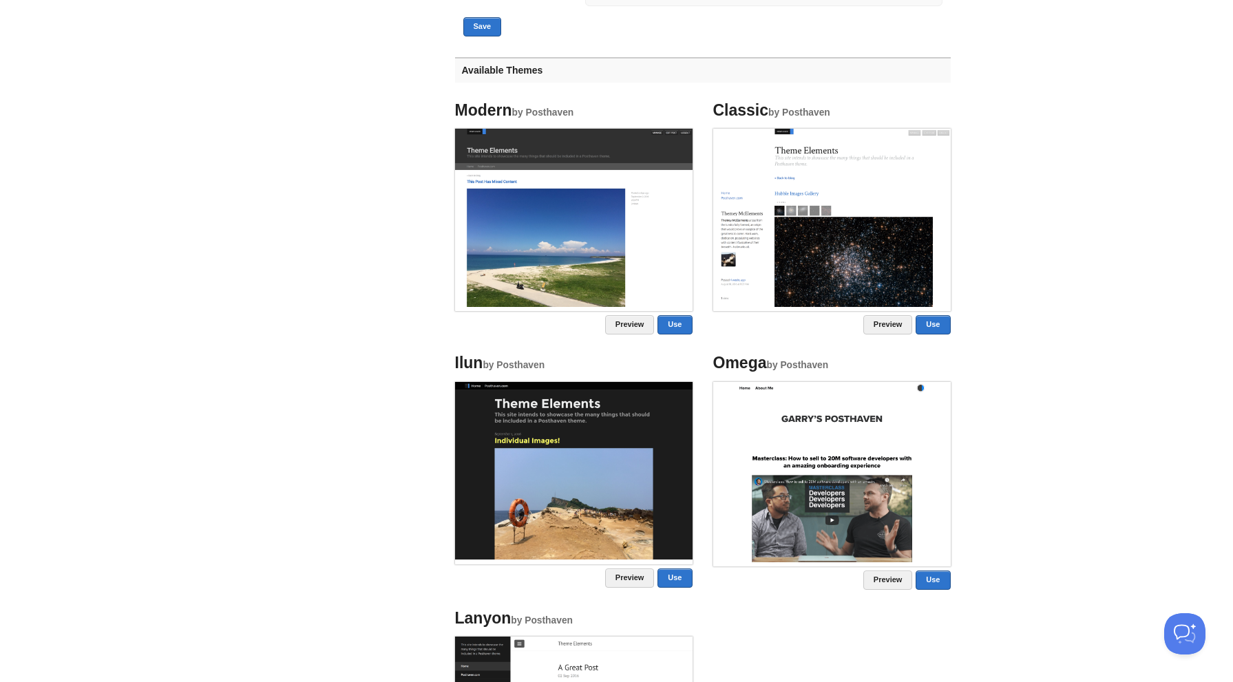
scroll to position [630, 0]
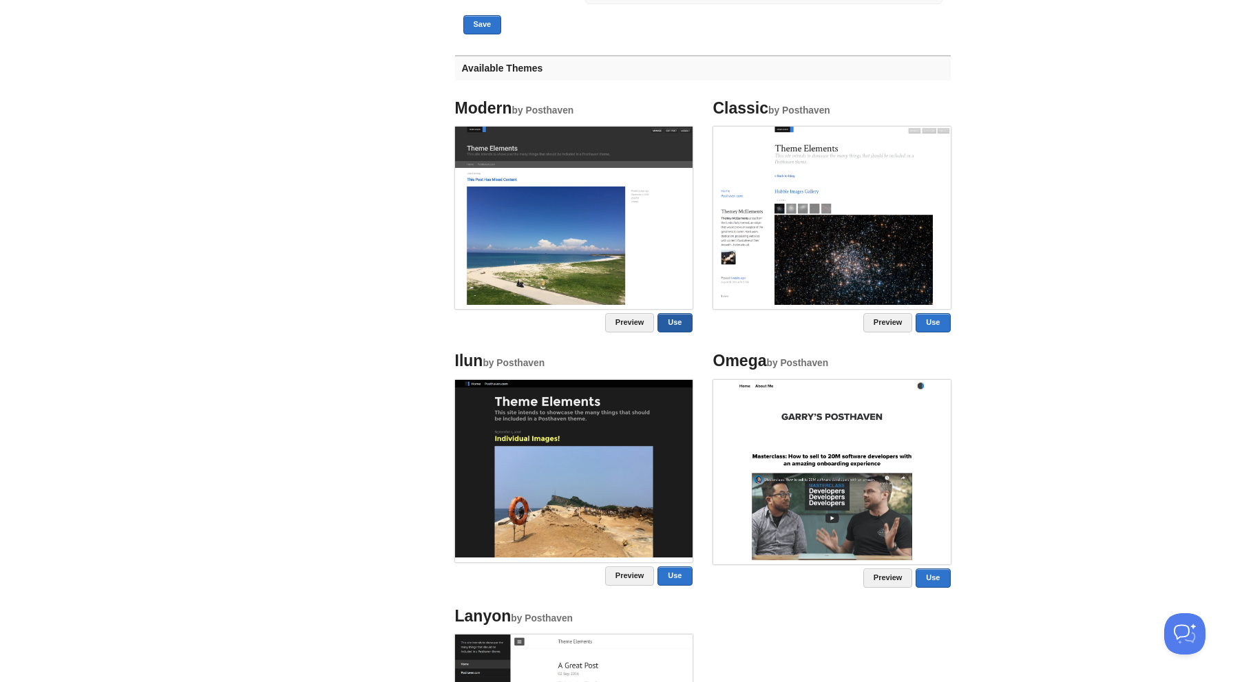
click at [675, 326] on link "Use" at bounding box center [674, 322] width 34 height 19
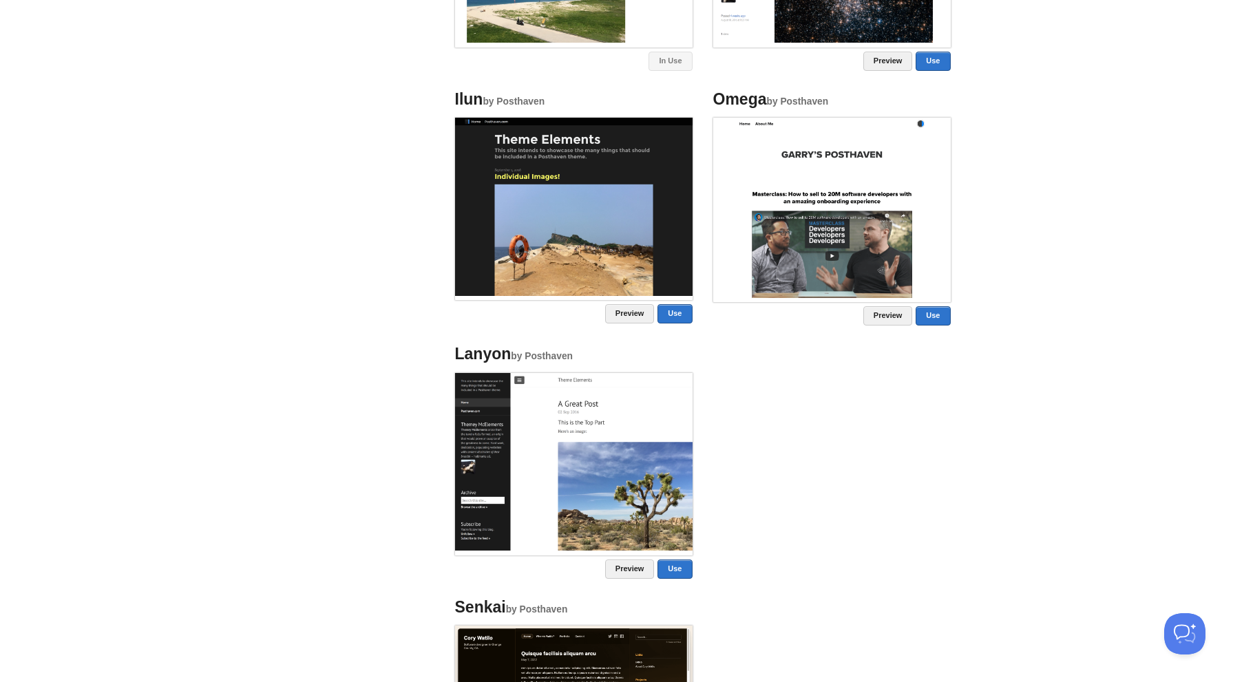
scroll to position [485, 0]
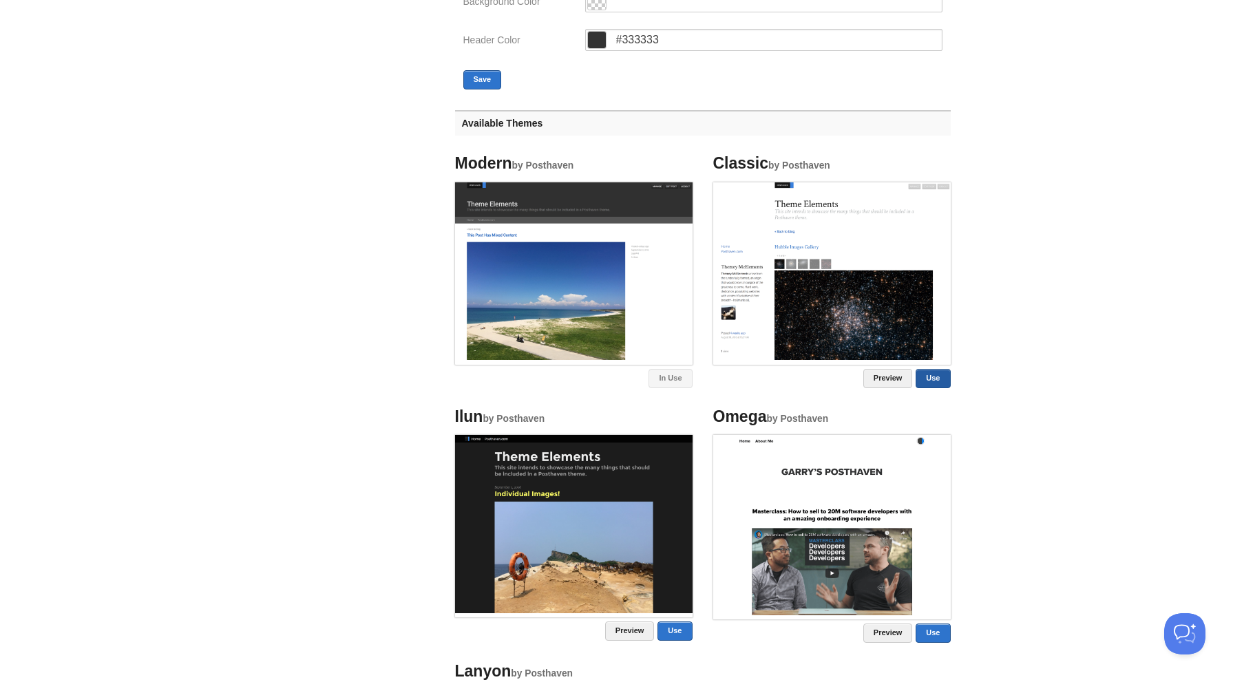
click at [938, 378] on link "Use" at bounding box center [933, 378] width 34 height 19
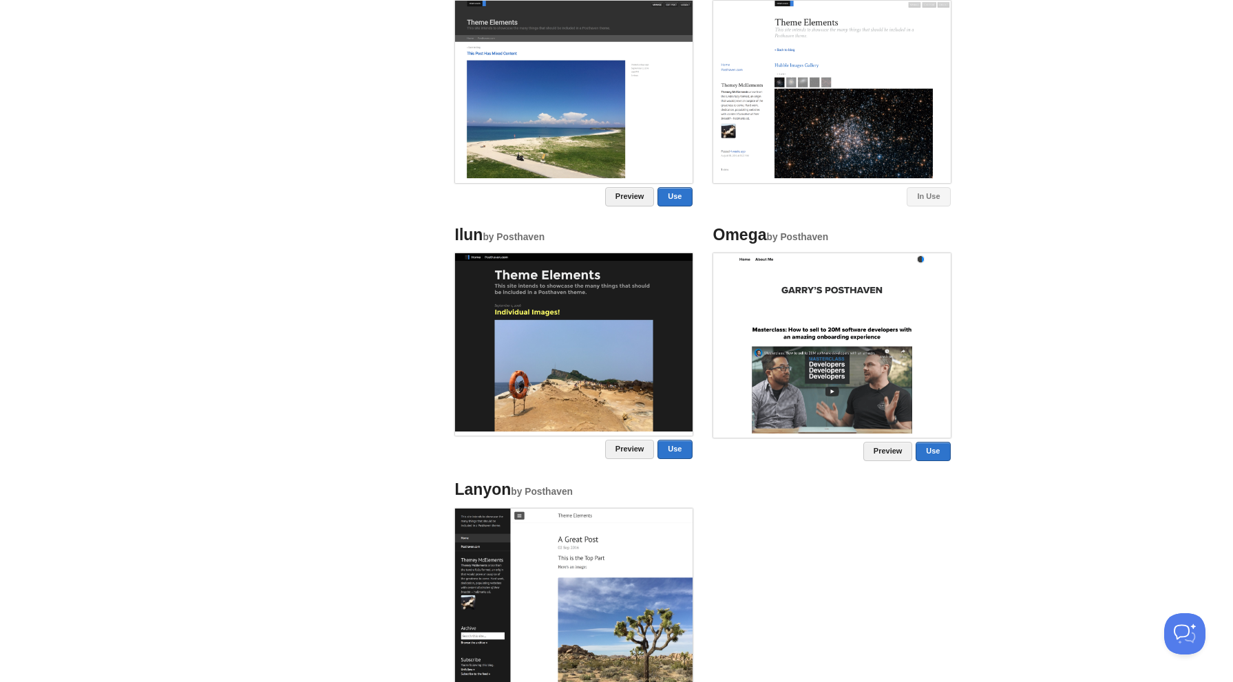
scroll to position [137, 0]
